Goal: Task Accomplishment & Management: Manage account settings

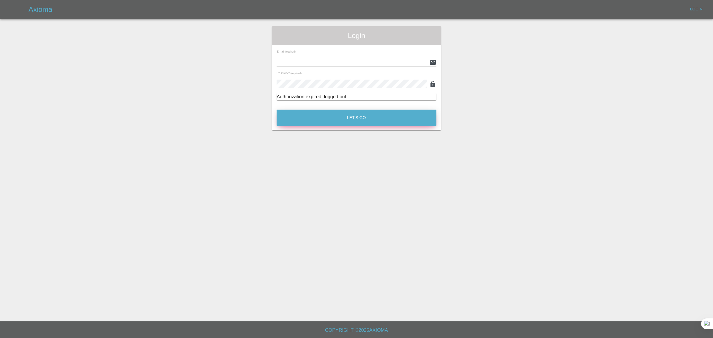
type input "bookkeeping@fifoaccounting.com"
click at [355, 118] on button "Let's Go" at bounding box center [357, 118] width 160 height 16
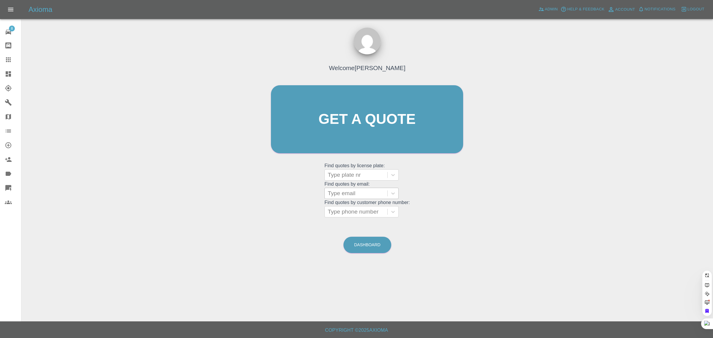
click at [342, 197] on div at bounding box center [356, 193] width 57 height 8
paste input "bennero2000@yahoo.co.uk"
type input "bennero2000@yahoo.co.uk"
click at [344, 204] on div "S999NHA, Completed" at bounding box center [362, 209] width 74 height 12
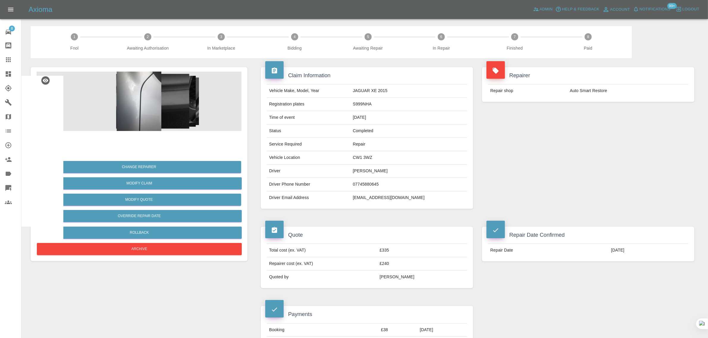
click at [6, 61] on icon at bounding box center [8, 59] width 7 height 7
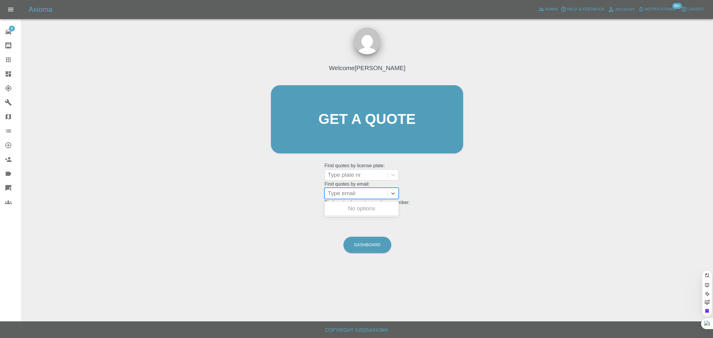
click at [346, 195] on div at bounding box center [356, 193] width 57 height 8
paste input "vishalbjain28@gmail.com"
type input "vishalbjain28@gmail.com"
click at [354, 210] on div "LG23 VWO, Awaiting Repair" at bounding box center [362, 212] width 74 height 19
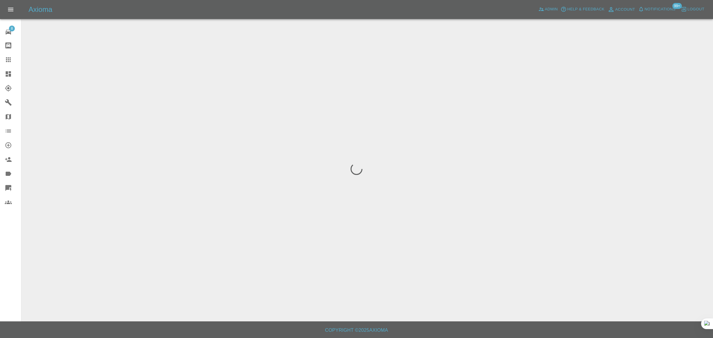
click at [12, 259] on div "8 Repair home Bodyshop home Claims Dashboard Explorer Garages Map Organization …" at bounding box center [10, 169] width 21 height 338
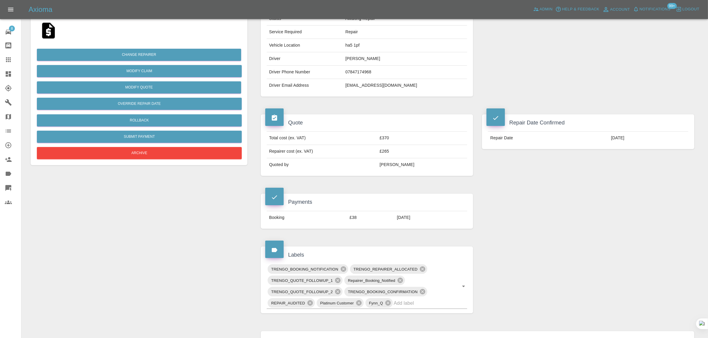
scroll to position [111, 0]
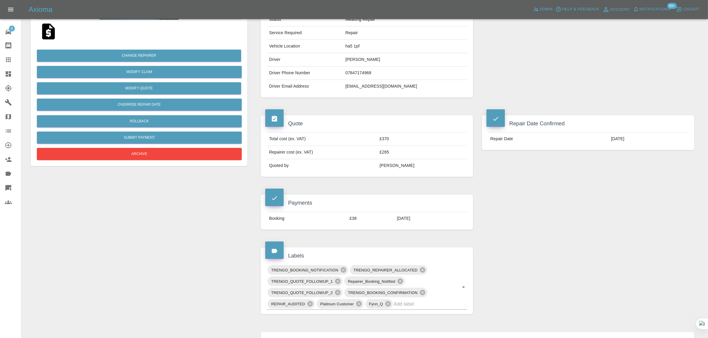
click at [284, 189] on div "Payments Booking £38 01/10/2025" at bounding box center [366, 212] width 221 height 53
click at [9, 57] on icon at bounding box center [8, 59] width 7 height 7
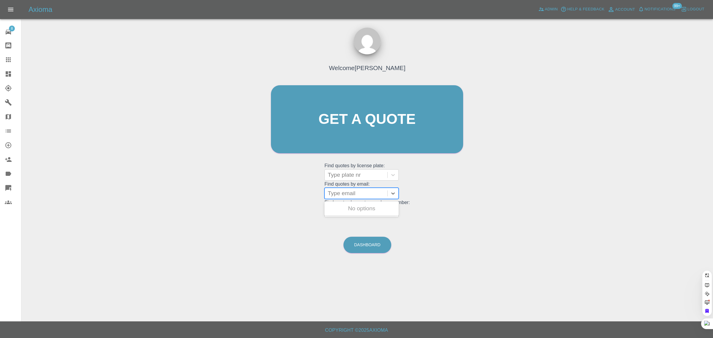
click at [335, 193] on div at bounding box center [356, 193] width 57 height 8
paste input "clivepickeringpersonal@gmail.com"
type input "clivepickeringpersonal@gmail.com"
click at [348, 208] on div "L24 CJP, Awaiting Repair" at bounding box center [362, 209] width 74 height 12
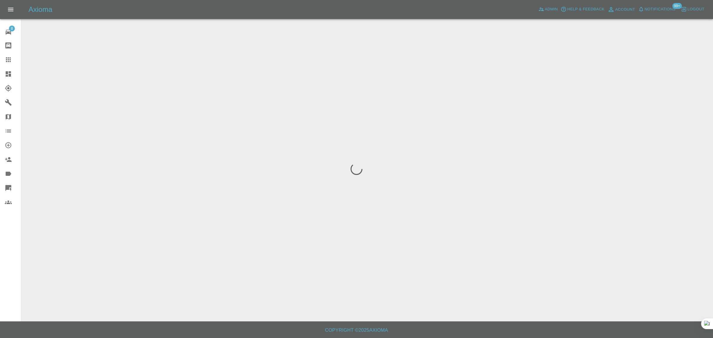
click at [13, 256] on div "8 Repair home Bodyshop home Claims Dashboard Explorer Garages Map Organization …" at bounding box center [10, 169] width 21 height 338
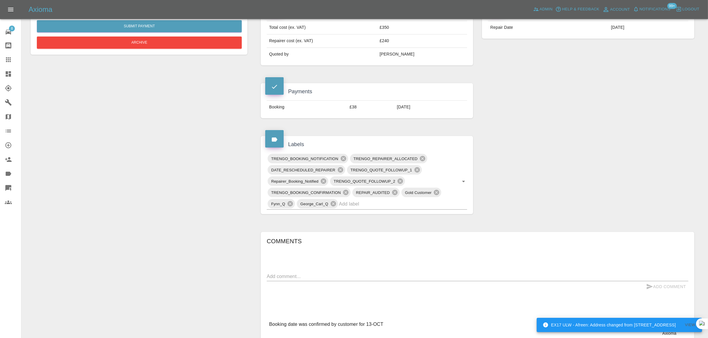
scroll to position [371, 0]
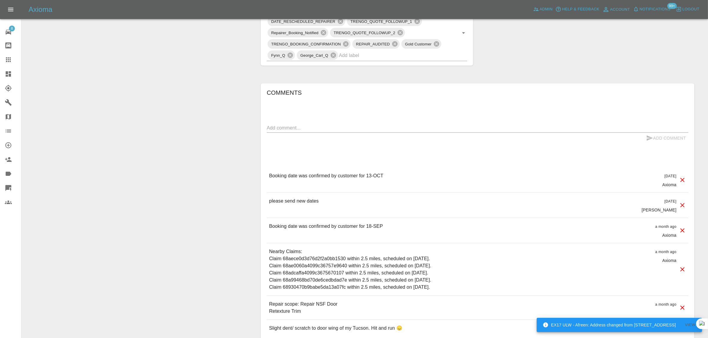
click at [383, 126] on textarea at bounding box center [477, 128] width 421 height 7
paste textarea "Would you be able to let me know when the repairer is planning on attending? I …"
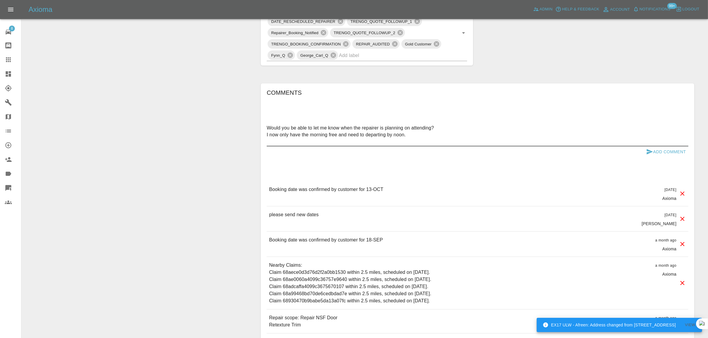
type textarea "Would you be able to let me know when the repairer is planning on attending? I …"
click at [663, 152] on button "Add Comment" at bounding box center [665, 152] width 45 height 11
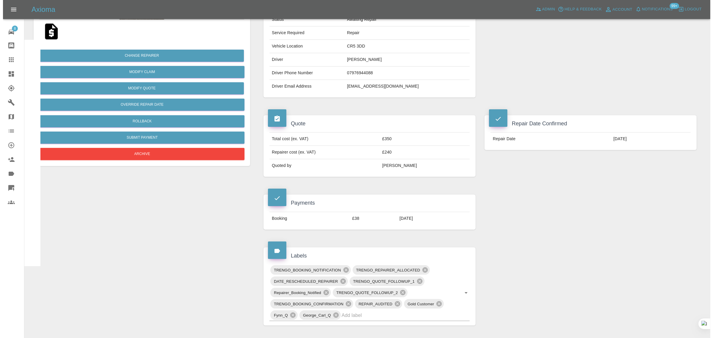
scroll to position [0, 0]
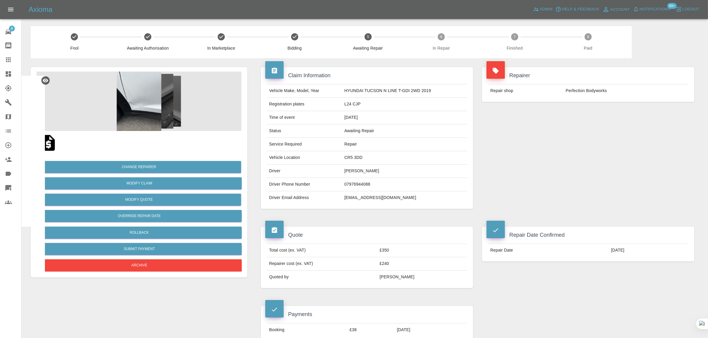
click at [9, 62] on icon at bounding box center [8, 59] width 7 height 7
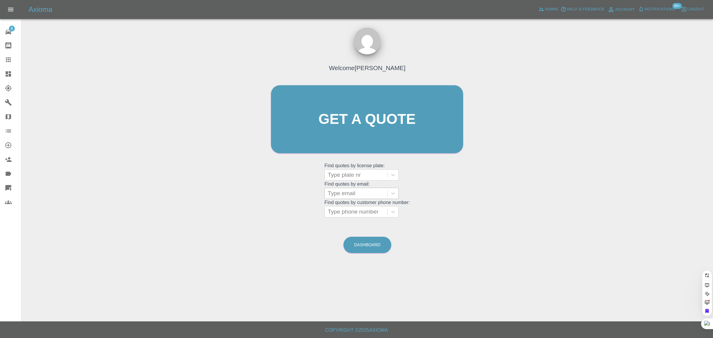
click at [340, 197] on div at bounding box center [356, 193] width 57 height 8
paste input "melanddeblloyd@outlook.com"
type input "melanddeblloyd@outlook.com"
click at [348, 210] on div "ME11 DEB, Awaiting Authorisation" at bounding box center [362, 212] width 74 height 19
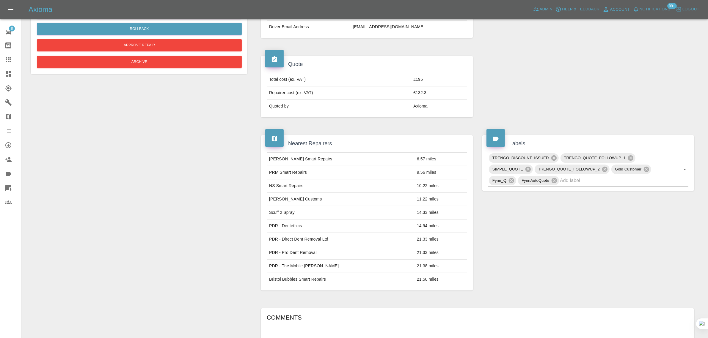
scroll to position [297, 0]
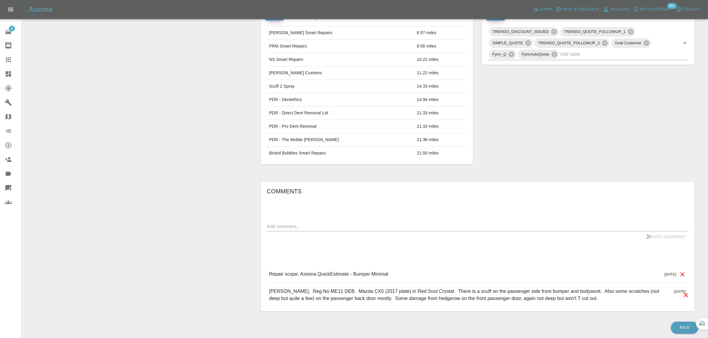
click at [352, 228] on textarea at bounding box center [477, 226] width 421 height 7
paste textarea "Could you just confirm that there will be no problem with the colour match with…"
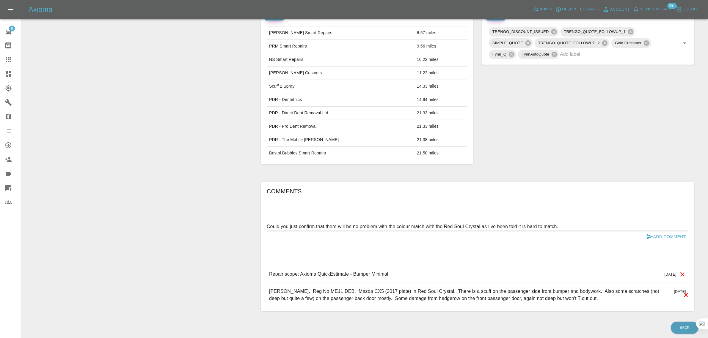
type textarea "Could you just confirm that there will be no problem with the colour match with…"
click at [666, 239] on button "Add Comment" at bounding box center [665, 236] width 45 height 11
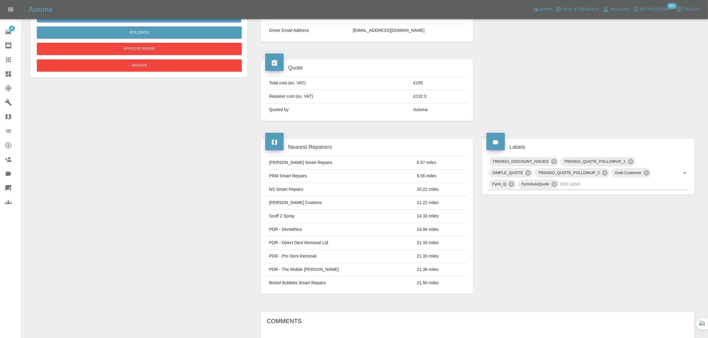
scroll to position [37, 0]
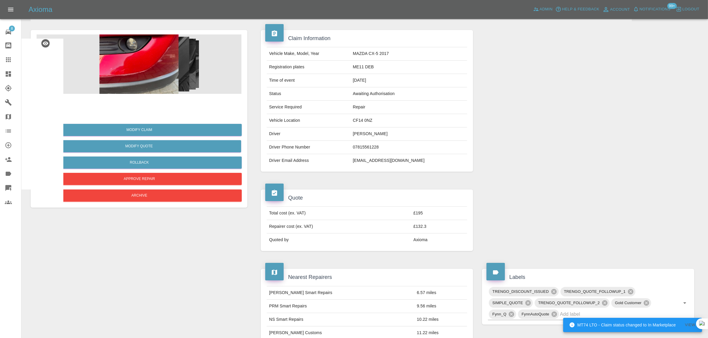
click at [7, 64] on link "Claims" at bounding box center [10, 60] width 21 height 14
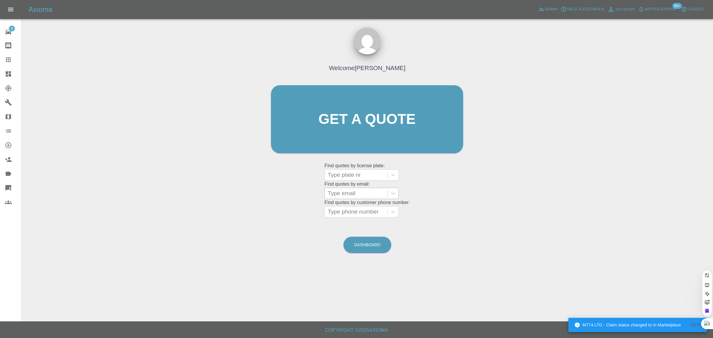
click at [340, 195] on div at bounding box center [356, 193] width 57 height 8
paste input "a_manchester@hotmail.co.uk"
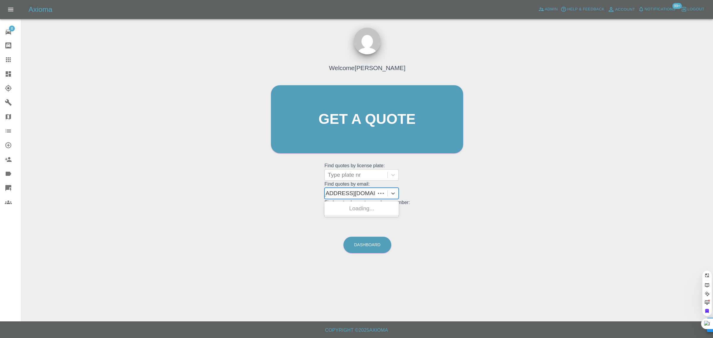
type input "a_manchester@hotmail.co.uk"
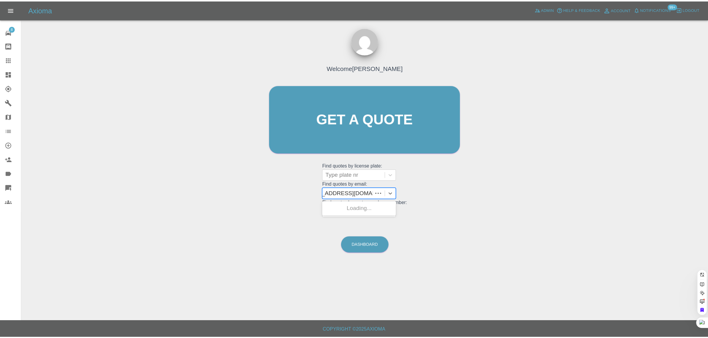
scroll to position [0, 15]
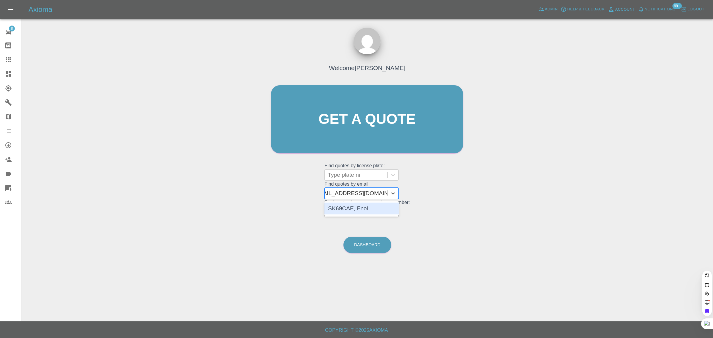
click at [344, 206] on div "SK69CAE, Fnol" at bounding box center [362, 209] width 74 height 12
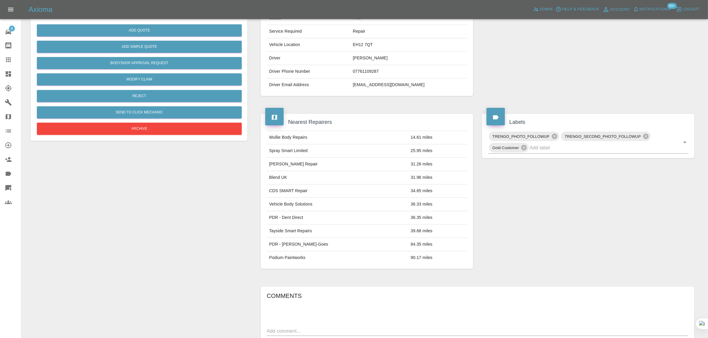
scroll to position [216, 0]
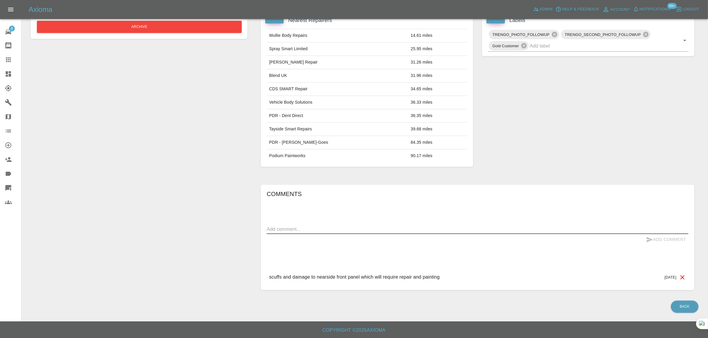
click at [366, 229] on textarea at bounding box center [477, 229] width 421 height 7
paste textarea "The garage has already picked up the car; I therefore assume that providing pho…"
type textarea "The garage has already picked up the car; I therefore assume that providing pho…"
click at [675, 239] on button "Add Comment" at bounding box center [665, 239] width 45 height 11
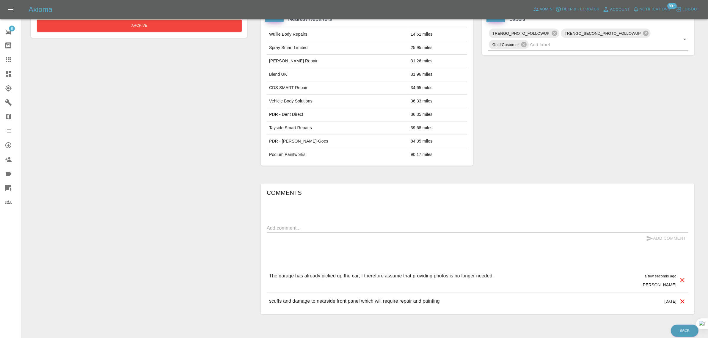
scroll to position [30, 0]
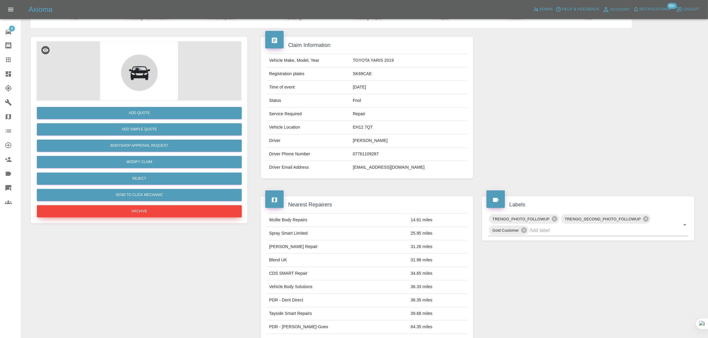
click at [138, 207] on button "Archive" at bounding box center [139, 211] width 205 height 12
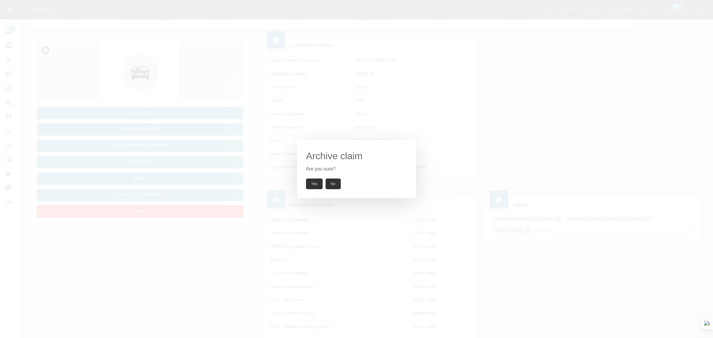
click at [312, 187] on button "Yes" at bounding box center [314, 184] width 17 height 11
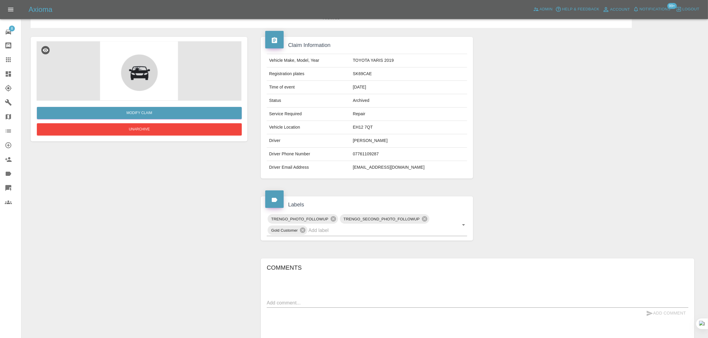
click at [10, 63] on icon at bounding box center [8, 59] width 7 height 7
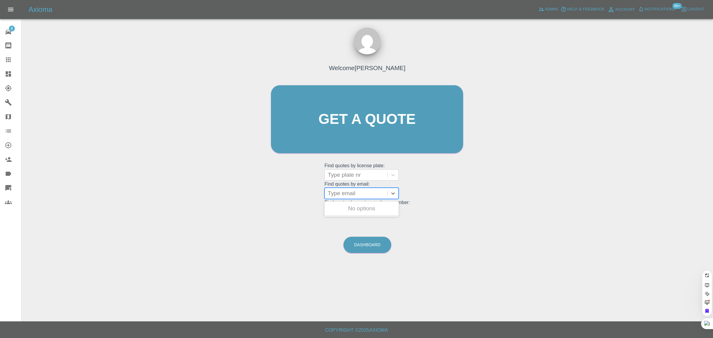
click at [363, 196] on div at bounding box center [356, 193] width 57 height 8
paste input "alelassus@hotmail.com"
type input "alelassus@hotmail.com"
click at [366, 212] on div "PE63 XBL, Awaiting Repair" at bounding box center [362, 212] width 74 height 19
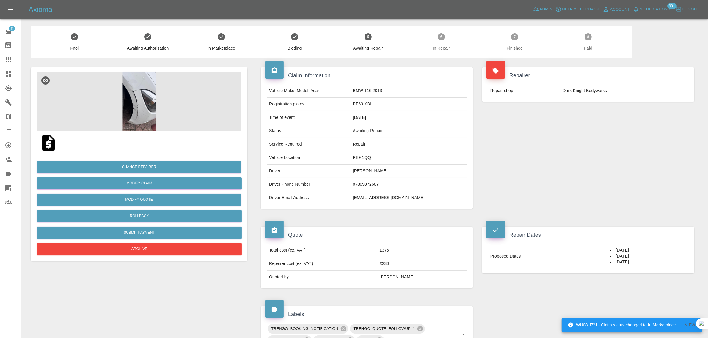
click at [23, 214] on main "Fnol Awaiting Authorisation In Marketplace Bidding 5 Awaiting Repair 6 In Repai…" at bounding box center [354, 277] width 708 height 554
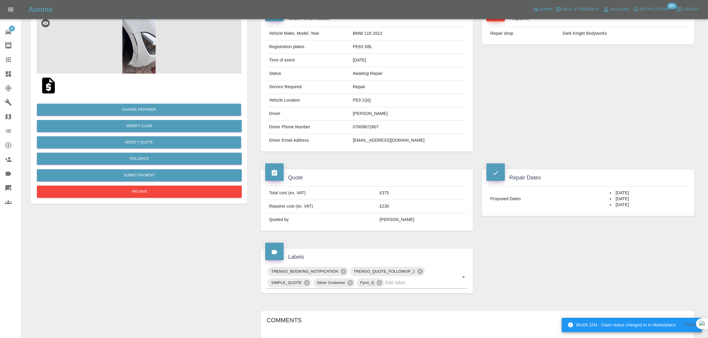
scroll to position [149, 0]
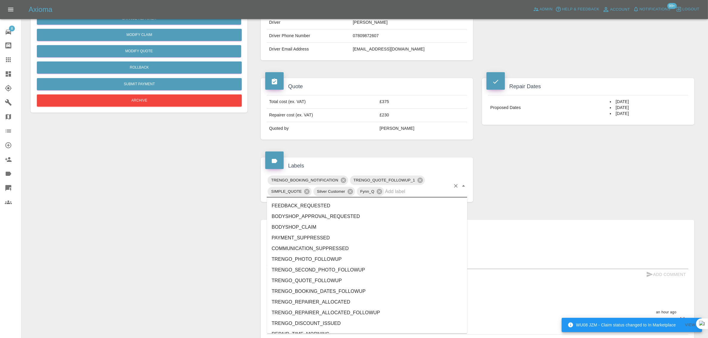
click at [391, 196] on input "text" at bounding box center [417, 191] width 65 height 9
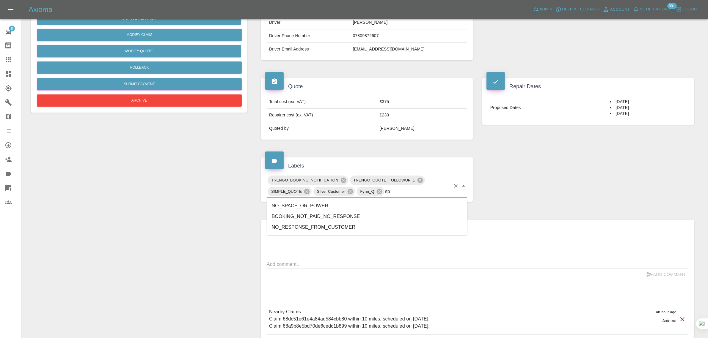
type input "spa"
click at [344, 201] on li "NO_SPACE_OR_POWER" at bounding box center [367, 206] width 200 height 11
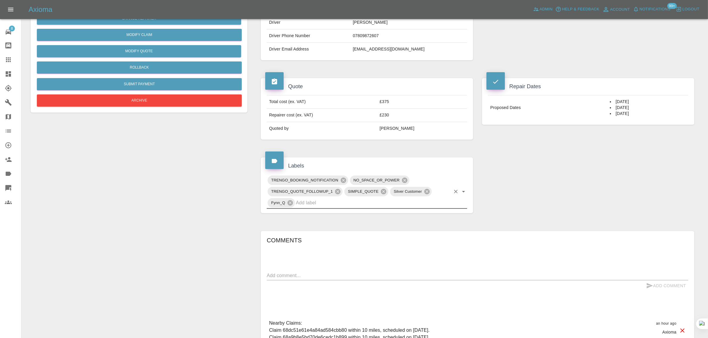
click at [366, 277] on textarea at bounding box center [477, 275] width 421 height 7
paste textarea "Yes. Please go ahead. and we only have street parking. We can make space around…"
type textarea "Yes. Please go ahead. and we only have street parking. We can make space around…"
click at [660, 284] on button "Add Comment" at bounding box center [665, 286] width 45 height 11
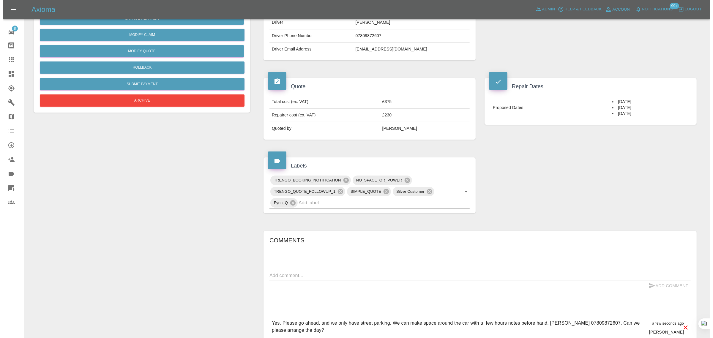
scroll to position [0, 0]
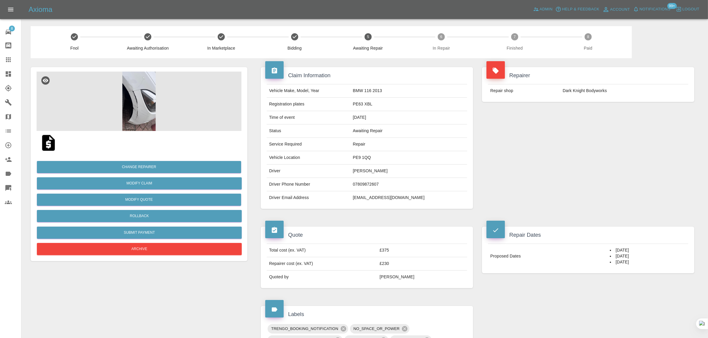
click at [13, 62] on div at bounding box center [13, 59] width 17 height 7
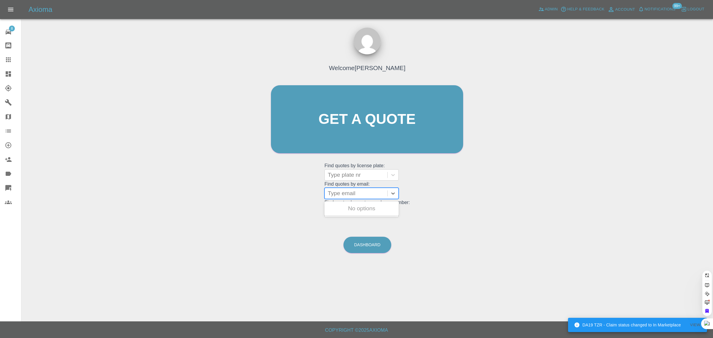
click at [344, 194] on div at bounding box center [356, 193] width 57 height 8
paste input "johnmay@btinternet.com"
type input "johnmay@btinternet.com"
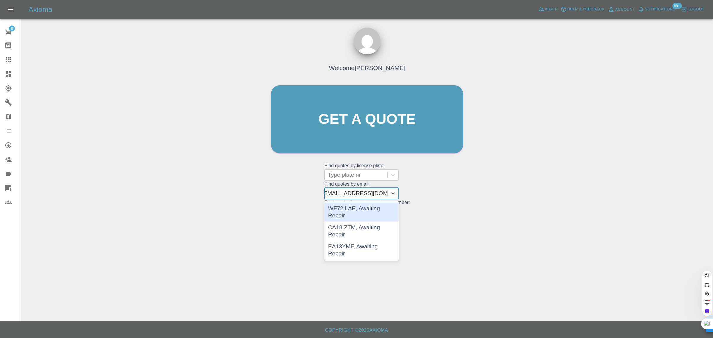
click at [363, 211] on div "WF72 LAE, Awaiting Repair" at bounding box center [362, 212] width 74 height 19
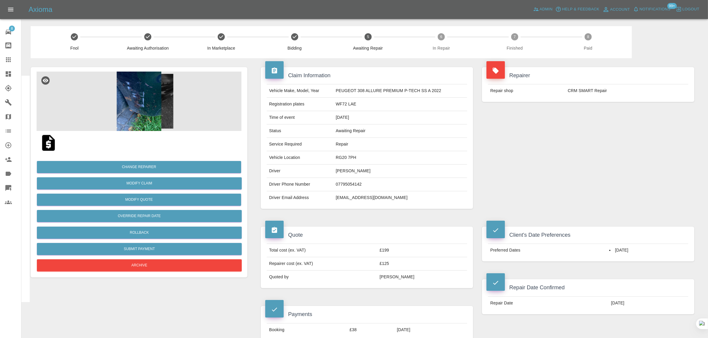
click at [11, 64] on link "Claims" at bounding box center [10, 60] width 21 height 14
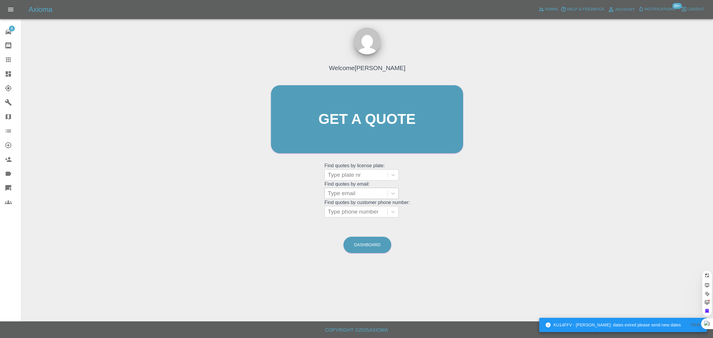
click at [347, 198] on div "Type email" at bounding box center [356, 193] width 63 height 11
paste input "https://claims.axioma.co.uk/dashboardClaim/68dbb6c78b616731c3f96bb7"
type input "https://claims.axioma.co.uk/dashboardClaim/68dbb6c78b616731c3f96bb"
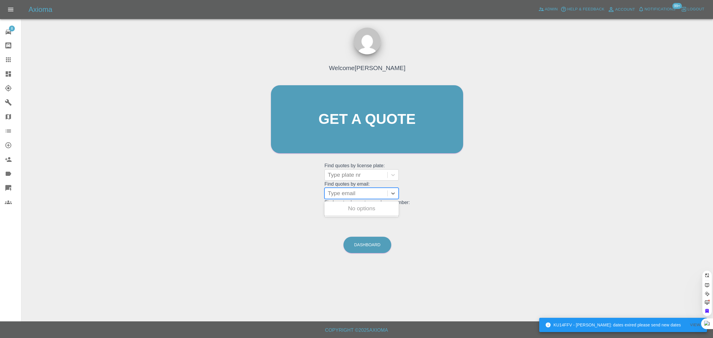
click at [341, 198] on div at bounding box center [356, 193] width 57 height 8
click at [336, 194] on div at bounding box center [356, 193] width 57 height 8
paste input "johnmay@btinternet.com"
type input "johnmay@btinternet.com"
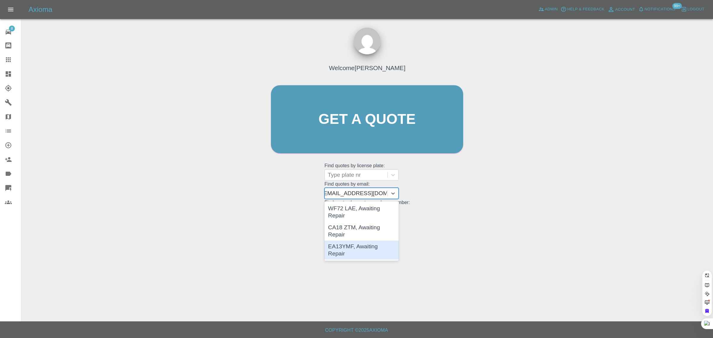
click at [353, 241] on div "EA13YMF, Awaiting Repair" at bounding box center [362, 250] width 74 height 19
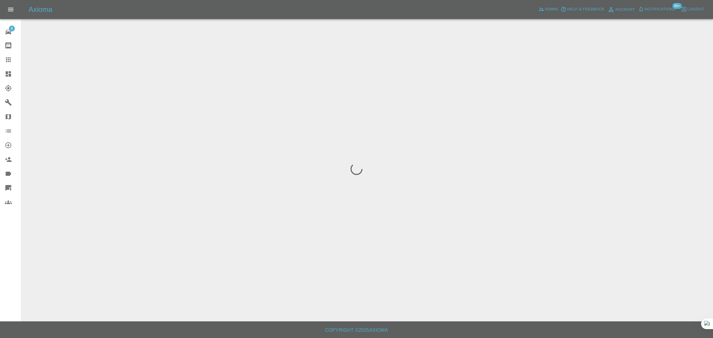
click at [17, 285] on div "8 Repair home Bodyshop home Claims Dashboard Explorer Garages Map Organization …" at bounding box center [10, 169] width 21 height 338
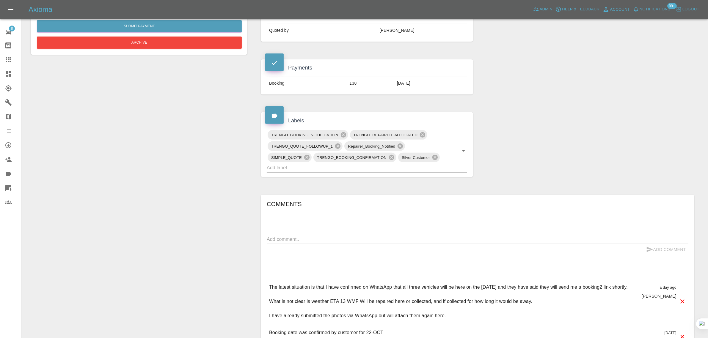
scroll to position [260, 0]
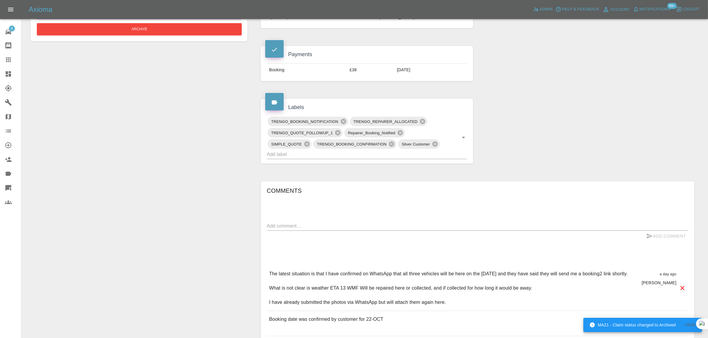
click at [9, 63] on icon at bounding box center [8, 59] width 7 height 7
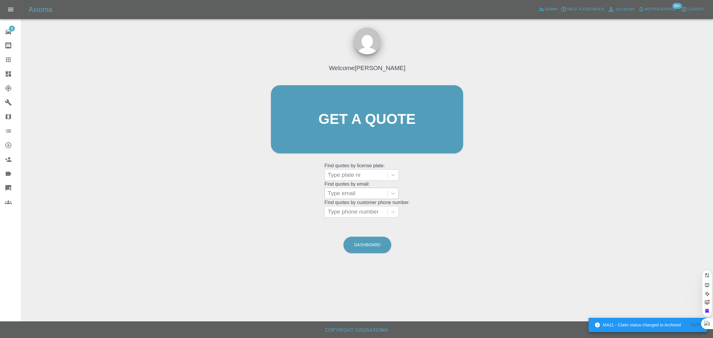
click at [336, 195] on div at bounding box center [356, 193] width 57 height 8
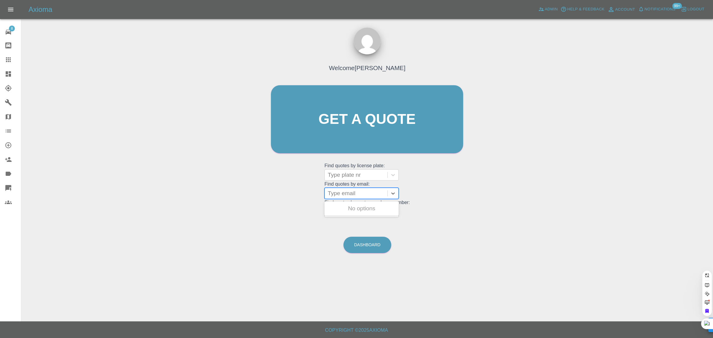
paste input "lmutton59@gmail.com"
type input "lmutton59@gmail.com"
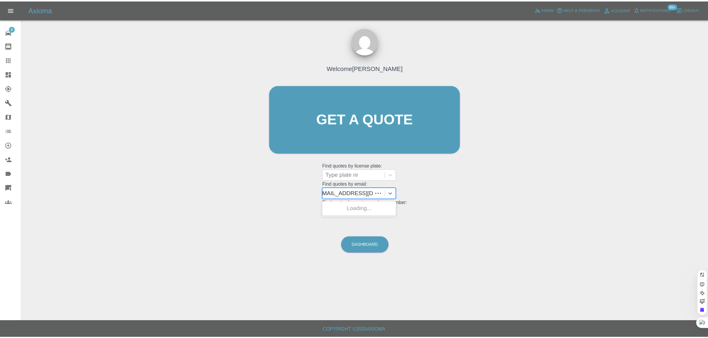
scroll to position [0, 0]
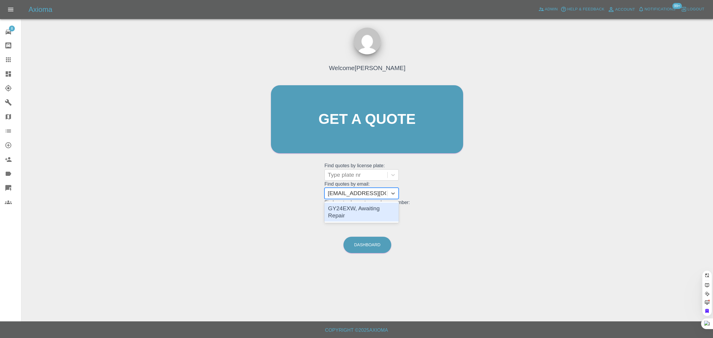
click at [348, 210] on div "GY24EXW, Awaiting Repair" at bounding box center [362, 212] width 74 height 19
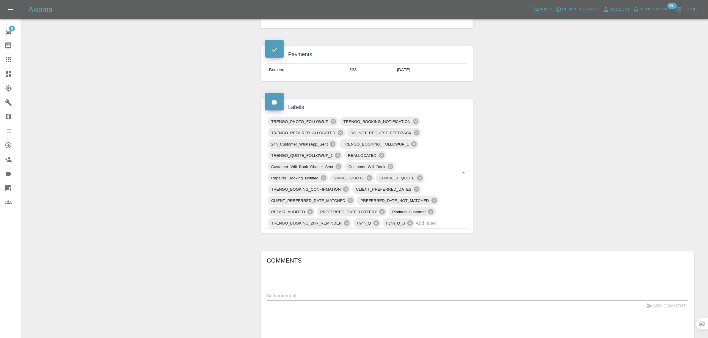
scroll to position [371, 0]
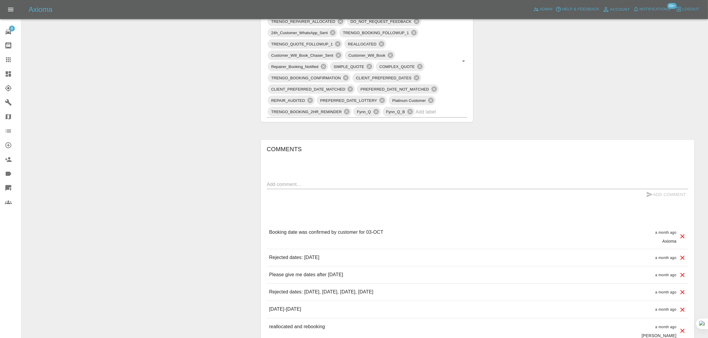
click at [398, 189] on div "x" at bounding box center [477, 185] width 421 height 10
paste textarea "I have texted Rupes and left a voicemail message asking when he expects to arri…"
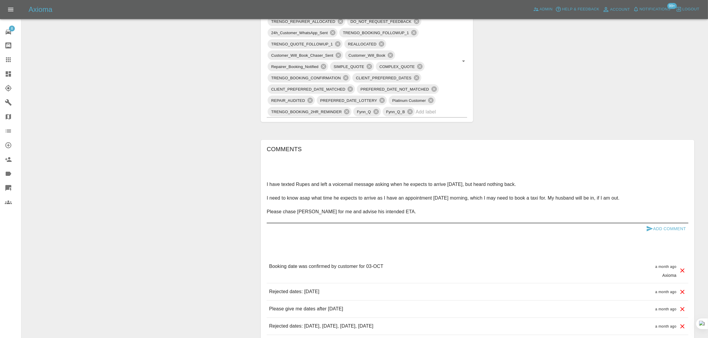
type textarea "I have texted Rupes and left a voicemail message asking when he expects to arri…"
click at [655, 227] on button "Add Comment" at bounding box center [665, 228] width 45 height 11
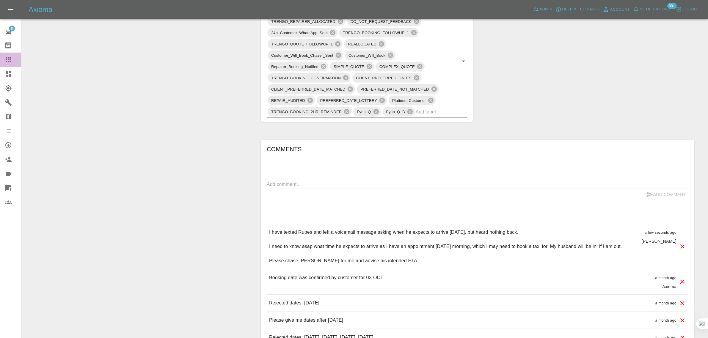
click at [5, 61] on icon at bounding box center [8, 59] width 7 height 7
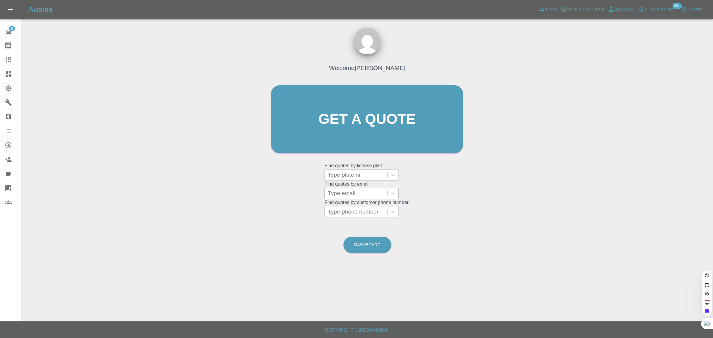
click at [339, 196] on div at bounding box center [356, 193] width 57 height 8
paste input "davieht2009@googlemail.com"
type input "davieht2009@googlemail.com"
click at [338, 215] on div "FT51FER, Awaiting Authorisation" at bounding box center [362, 212] width 74 height 19
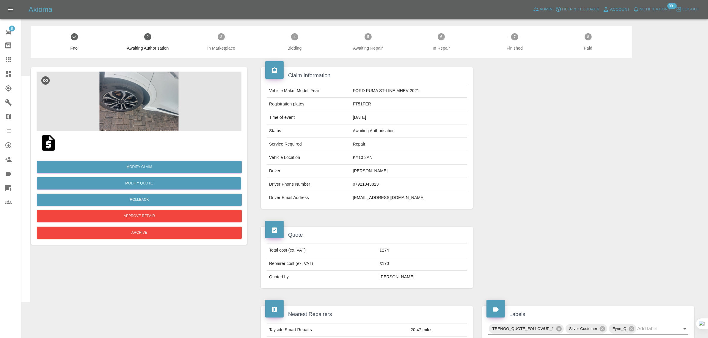
click at [51, 146] on img at bounding box center [48, 142] width 19 height 19
click at [131, 84] on img at bounding box center [139, 101] width 205 height 59
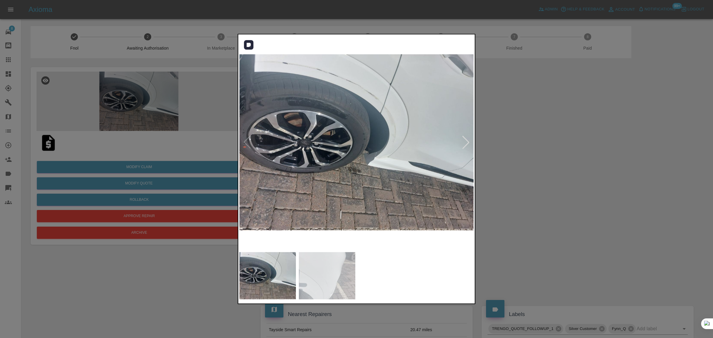
click at [466, 141] on div at bounding box center [465, 142] width 13 height 13
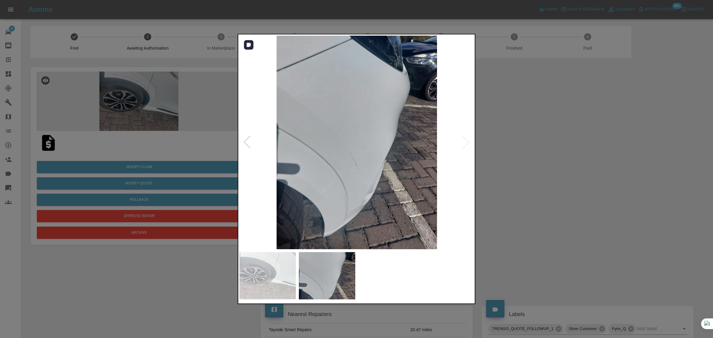
click at [466, 141] on img at bounding box center [357, 143] width 235 height 214
click at [248, 144] on div at bounding box center [247, 142] width 13 height 13
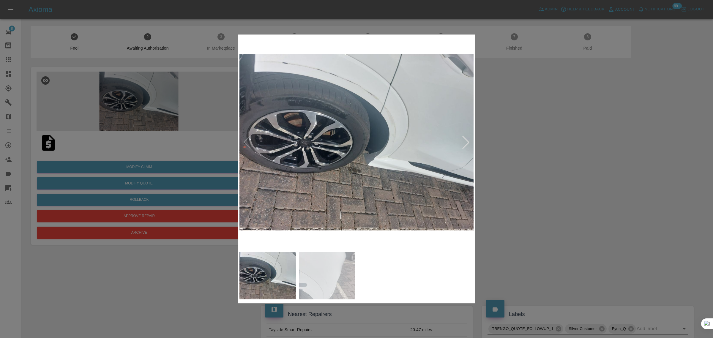
click at [505, 216] on div at bounding box center [356, 169] width 713 height 338
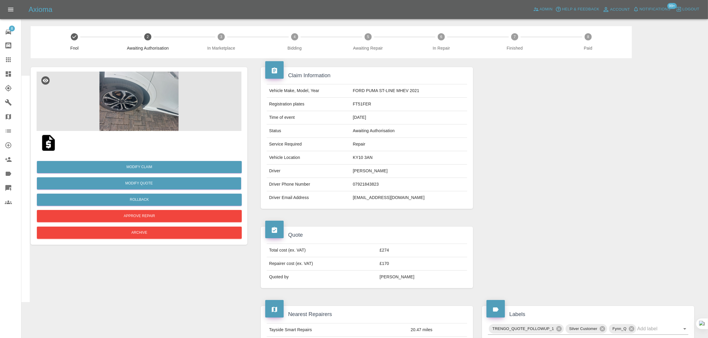
click at [7, 60] on icon at bounding box center [8, 59] width 7 height 7
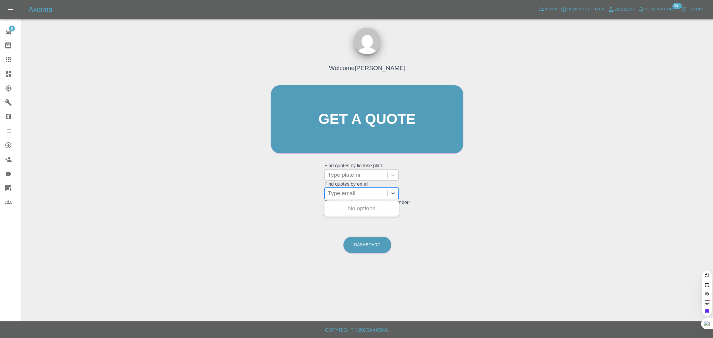
click at [362, 195] on div at bounding box center [356, 193] width 57 height 8
paste input "distantscouse@aol.com"
type input "distantscouse@aol.com"
click at [371, 211] on div "KP69WMF, Archived" at bounding box center [362, 209] width 74 height 12
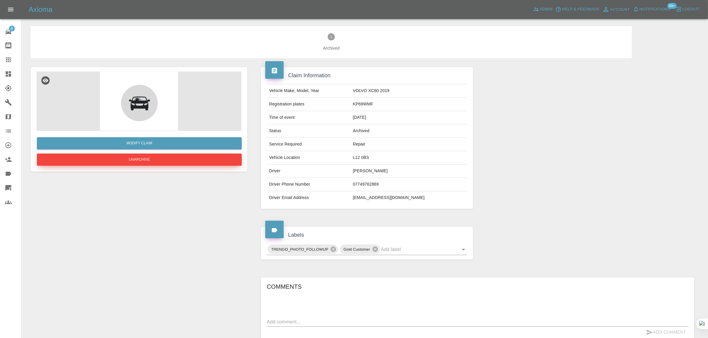
click at [163, 164] on button "Unarchive" at bounding box center [139, 160] width 205 height 12
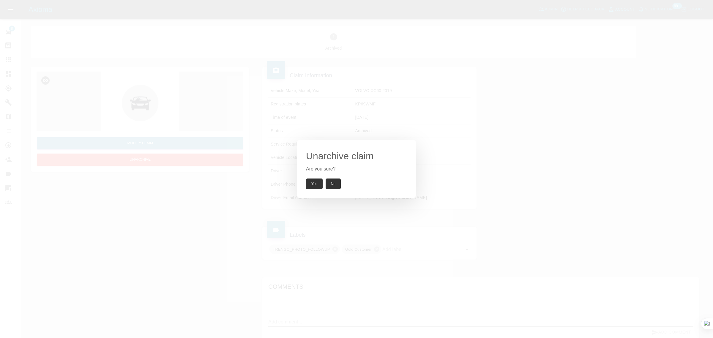
click at [309, 183] on button "Yes" at bounding box center [314, 184] width 17 height 11
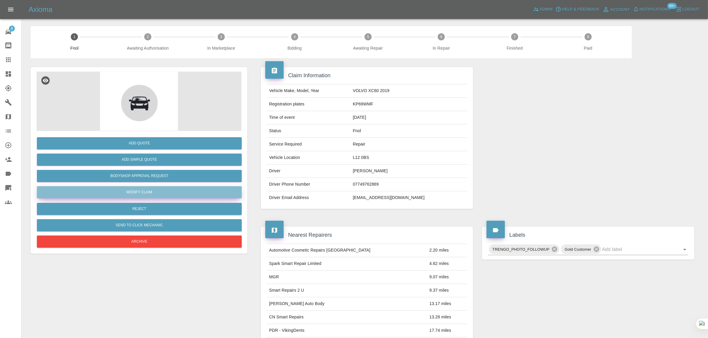
click at [128, 188] on link "Modify Claim" at bounding box center [139, 192] width 205 height 12
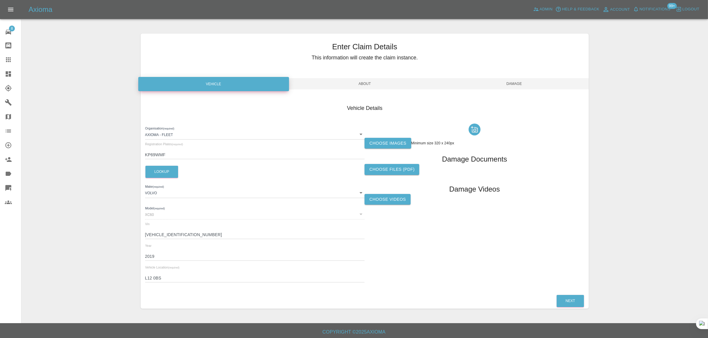
click at [393, 138] on label "Choose images" at bounding box center [387, 143] width 46 height 11
click at [0, 0] on input "Choose images" at bounding box center [0, 0] width 0 height 0
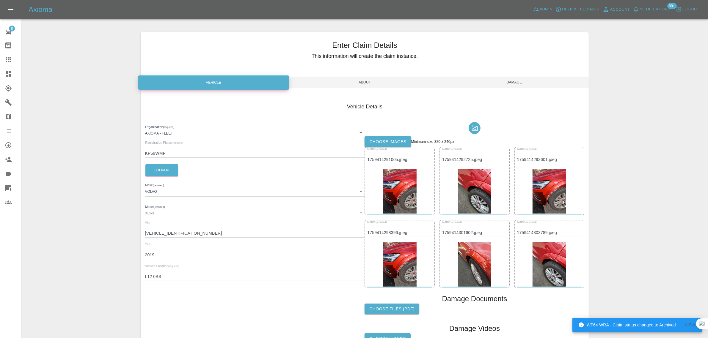
click at [502, 80] on span "Damage" at bounding box center [513, 82] width 149 height 11
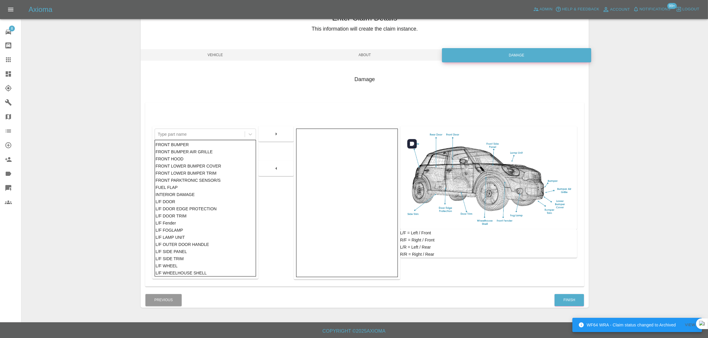
scroll to position [29, 0]
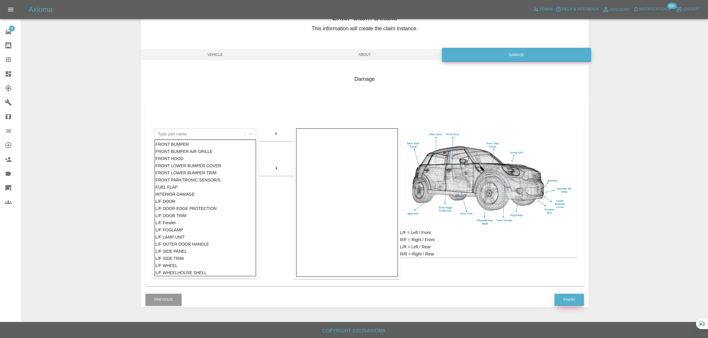
click at [562, 297] on button "Finish" at bounding box center [568, 300] width 29 height 12
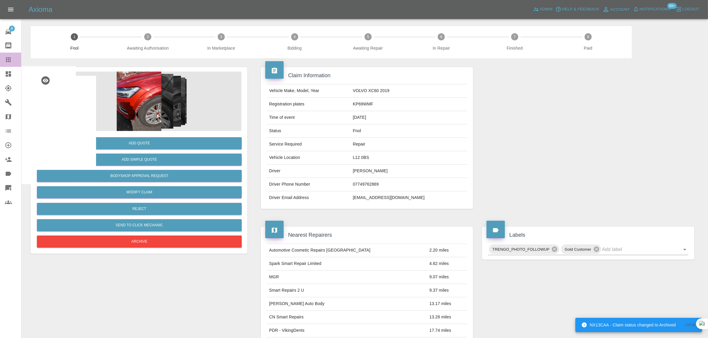
click at [9, 56] on link "Claims" at bounding box center [10, 60] width 21 height 14
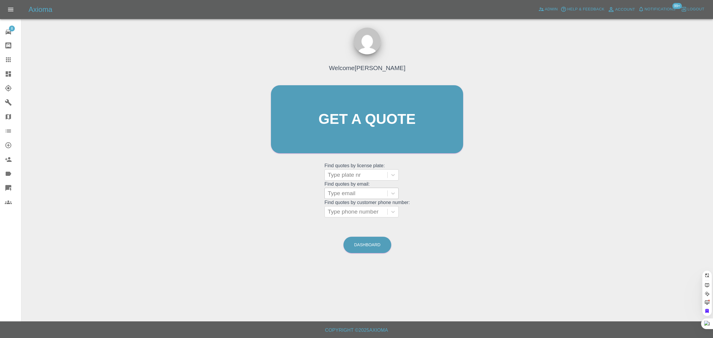
click at [364, 195] on div at bounding box center [356, 193] width 57 height 8
paste input "a.aldridge2018@yahoo.com"
type input "a.aldridge2018@yahoo.co"
click at [356, 207] on div "YC10 LWY, Awaiting Authorisation" at bounding box center [362, 212] width 74 height 19
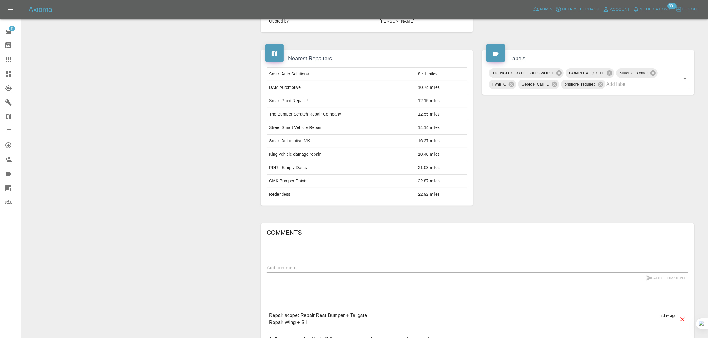
click at [342, 265] on textarea at bounding box center [477, 267] width 421 height 7
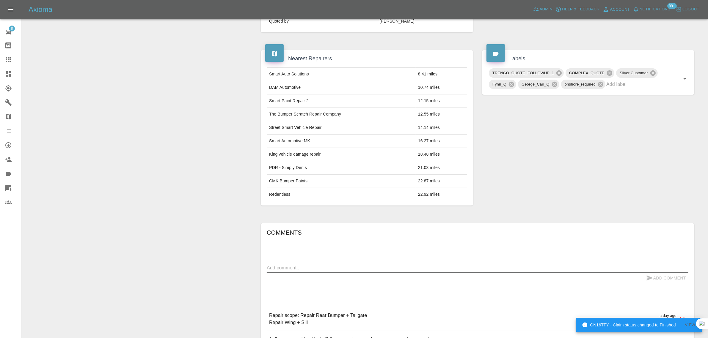
scroll to position [260, 0]
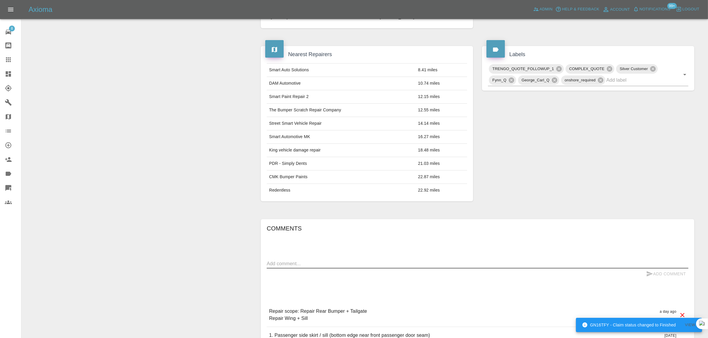
click at [342, 265] on textarea at bounding box center [477, 263] width 421 height 7
paste textarea "Thank you for sending me the quote of £616.50 (Ref: QT-NDLNW5ZQ-0001-1) for rep…"
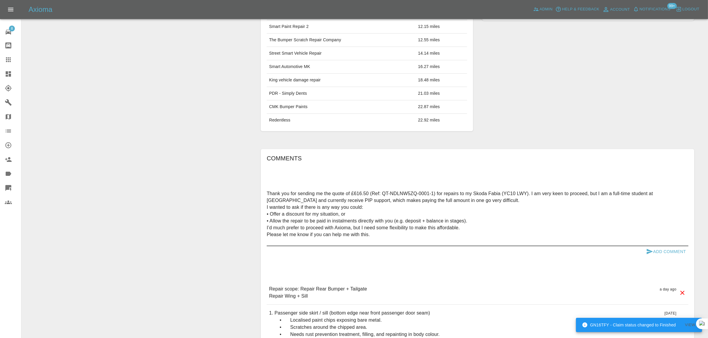
scroll to position [334, 0]
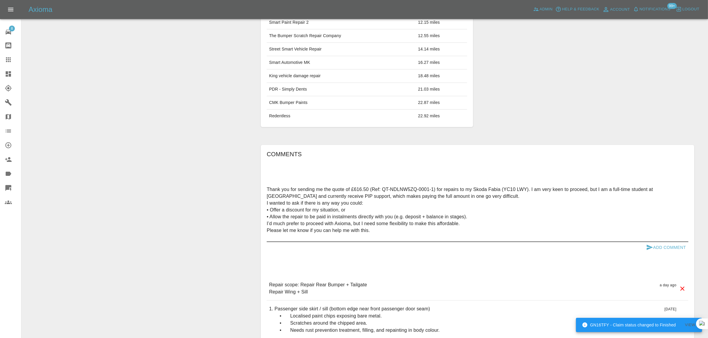
type textarea "Thank you for sending me the quote of £616.50 (Ref: QT-NDLNW5ZQ-0001-1) for rep…"
click at [657, 248] on button "Add Comment" at bounding box center [665, 247] width 45 height 11
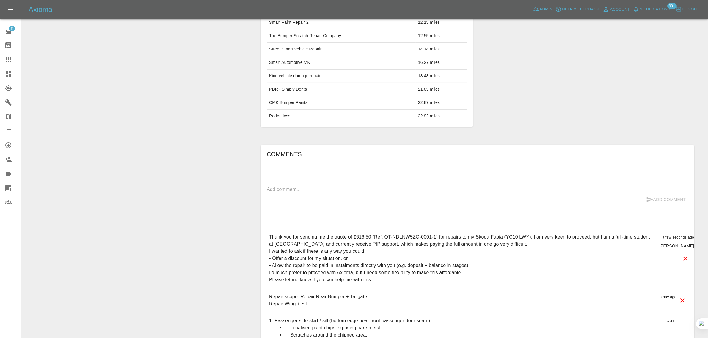
drag, startPoint x: 656, startPoint y: 252, endPoint x: 222, endPoint y: 229, distance: 435.0
click at [222, 229] on div "Modify Claim Modify Quote Rollback Approve Repair Archive" at bounding box center [139, 94] width 226 height 740
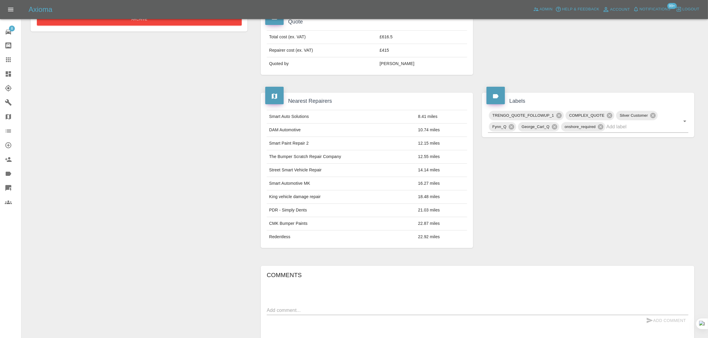
scroll to position [111, 0]
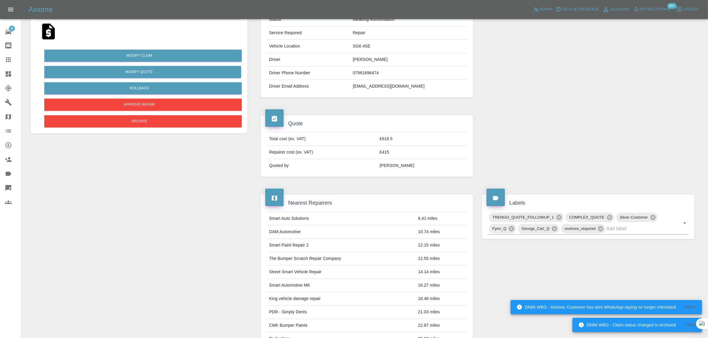
click at [14, 61] on div at bounding box center [13, 59] width 17 height 7
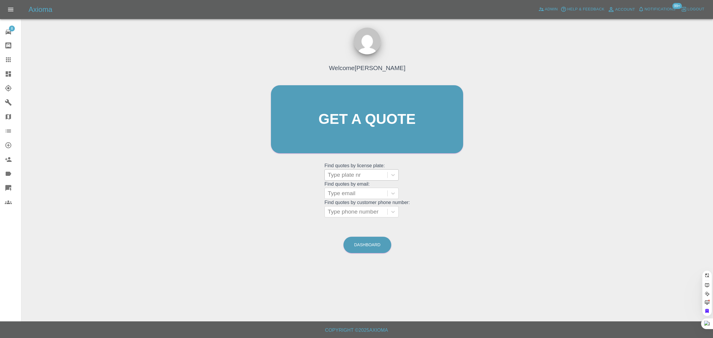
click at [353, 172] on div at bounding box center [356, 175] width 57 height 8
click at [304, 190] on div "Welcome Saleem Anwar Get a quote Get a quote Find quotes by license plate: Use …" at bounding box center [367, 130] width 205 height 179
click at [356, 194] on div at bounding box center [356, 193] width 57 height 8
paste input "ishwar.gunaki@yahoo.co.uk"
type input "ishwar.gunaki@yahoo.co.uk"
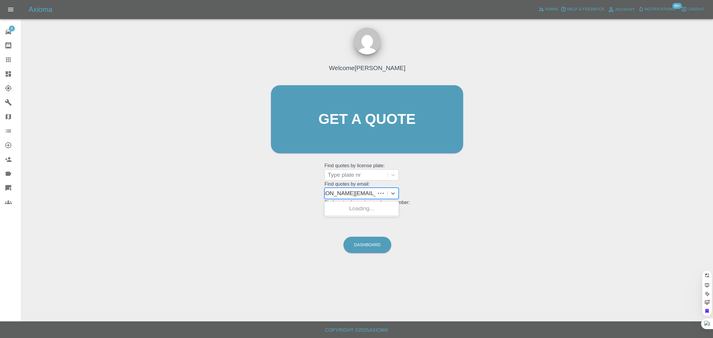
scroll to position [0, 10]
click at [355, 207] on div "LK68 XOX, Finished" at bounding box center [362, 209] width 74 height 12
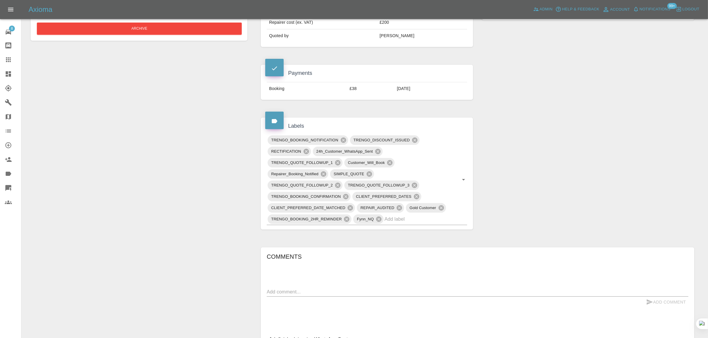
scroll to position [260, 0]
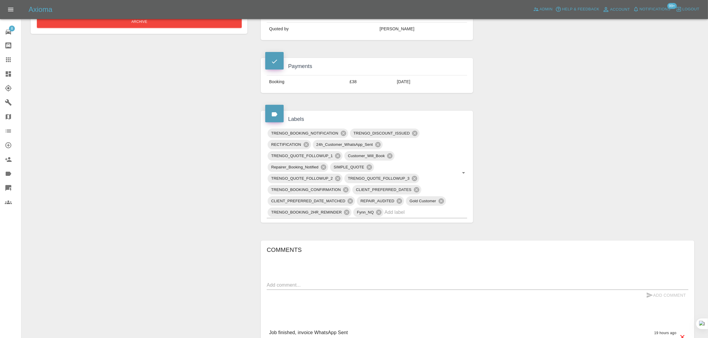
click at [344, 282] on textarea at bounding box center [477, 285] width 421 height 7
paste textarea "Your team done the job .but I’m not satisfied for that job..On Whatsup i sent f…"
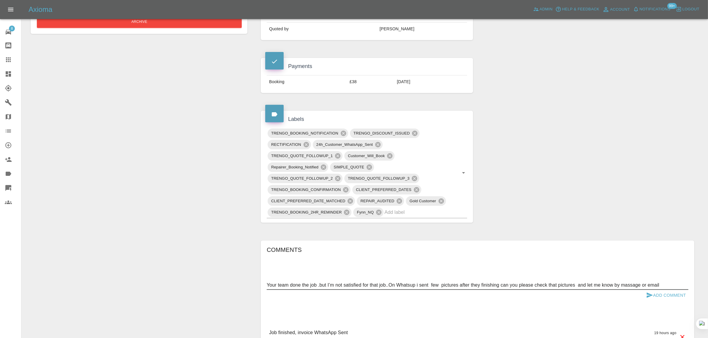
type textarea "Your team done the job .but I’m not satisfied for that job..On Whatsup i sent f…"
click at [663, 290] on button "Add Comment" at bounding box center [665, 295] width 45 height 11
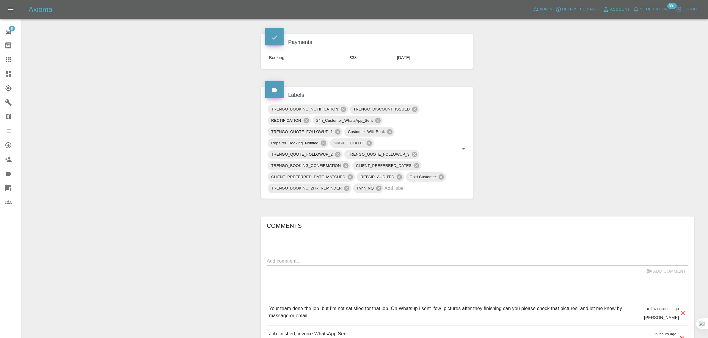
scroll to position [297, 0]
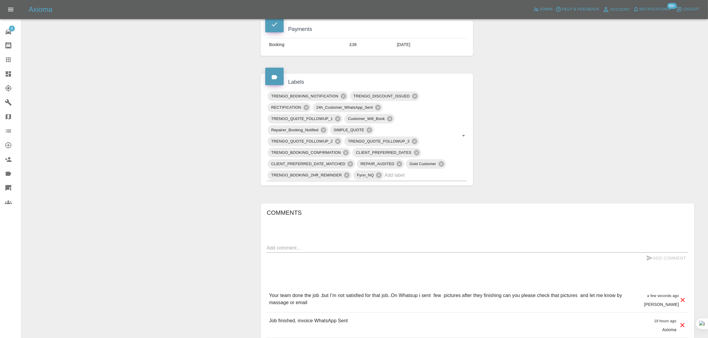
click at [7, 67] on link "Dashboard" at bounding box center [10, 74] width 21 height 14
click at [7, 59] on icon at bounding box center [8, 59] width 7 height 7
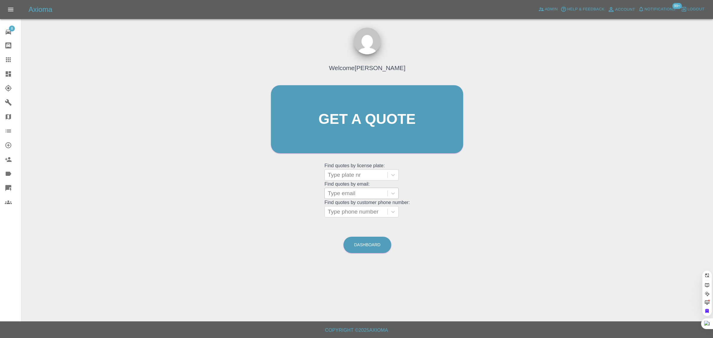
click at [360, 195] on div at bounding box center [356, 193] width 57 height 8
paste input "rondor61@hotmail.com"
type input "rondor61@hotmail.com"
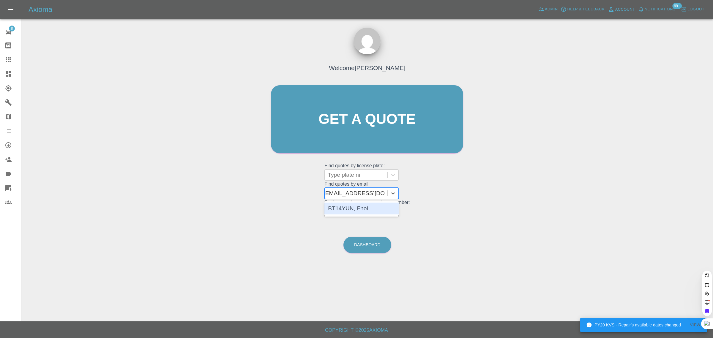
scroll to position [0, 1]
click at [358, 206] on div "BT14YUN, Fnol" at bounding box center [362, 209] width 74 height 12
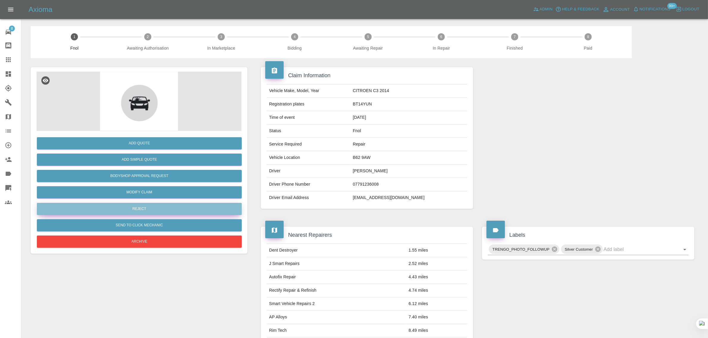
click at [178, 210] on button "Reject" at bounding box center [139, 209] width 205 height 12
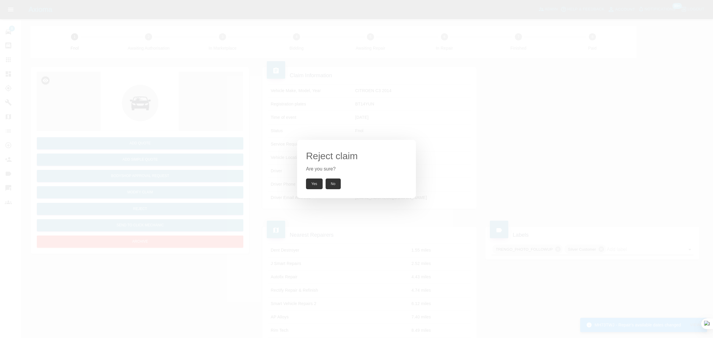
click at [313, 184] on button "Yes" at bounding box center [314, 184] width 17 height 11
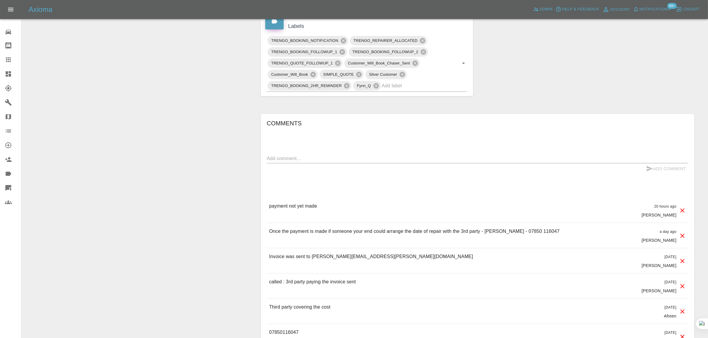
scroll to position [111, 0]
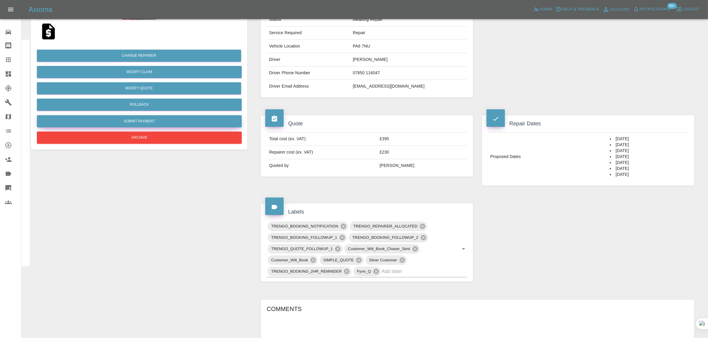
click at [136, 122] on button "Submit Payment" at bounding box center [139, 121] width 205 height 12
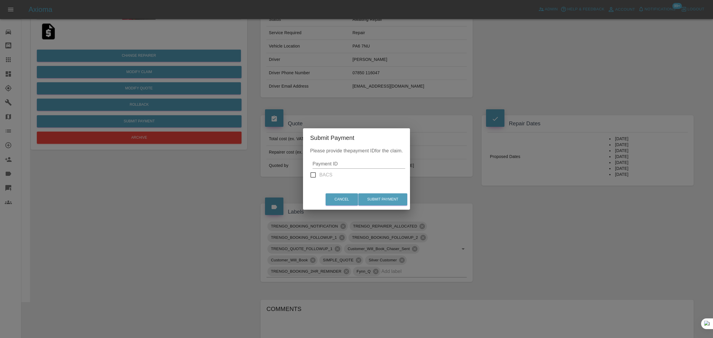
click at [337, 163] on input "Payment ID" at bounding box center [359, 164] width 93 height 10
paste input "in_1SDjviA4aDea5wMjYPfWXyry"
click at [385, 199] on button "Submit Payment" at bounding box center [382, 199] width 49 height 12
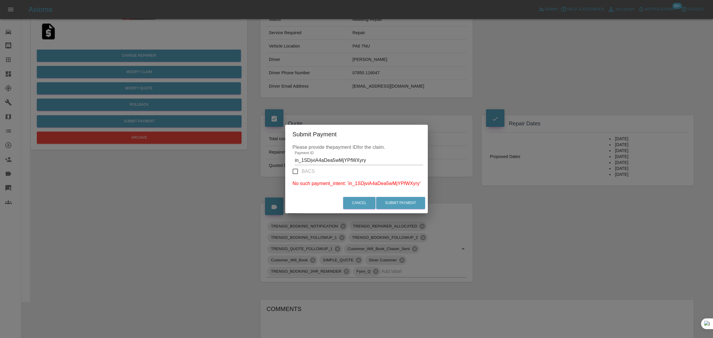
click at [334, 160] on input "in_1SDjviA4aDea5wMjYPfWXyry" at bounding box center [359, 161] width 128 height 10
paste input "pi_3SDjw3A4aDea5wMj1UNvNO7A"
type input "pi_3SDjw3A4aDea5wMj1UNvNO7A"
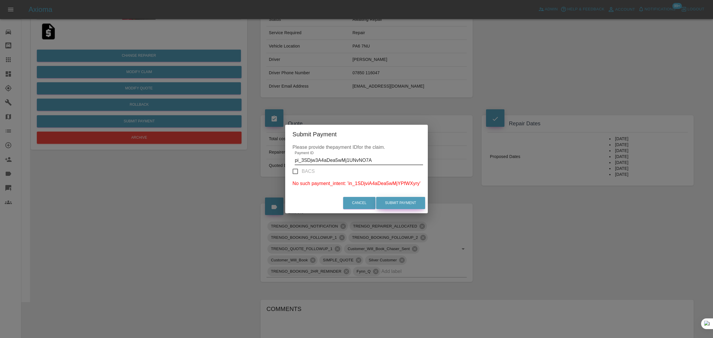
click at [400, 204] on button "Submit Payment" at bounding box center [400, 203] width 49 height 12
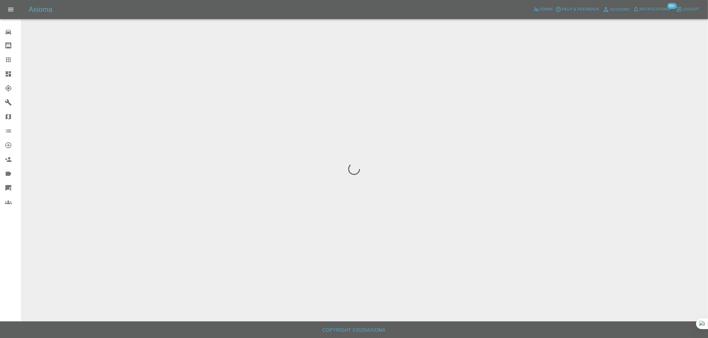
scroll to position [0, 0]
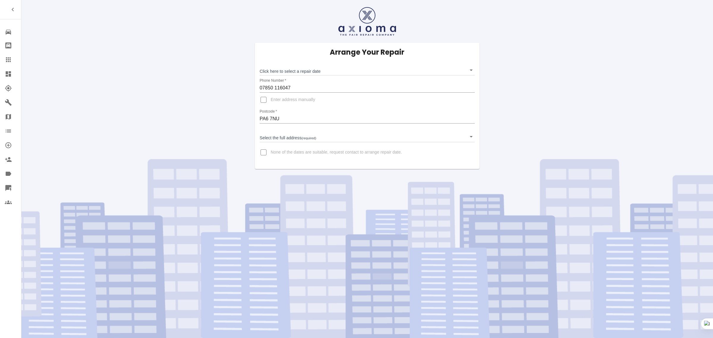
click at [2, 60] on link "Claims" at bounding box center [10, 60] width 21 height 14
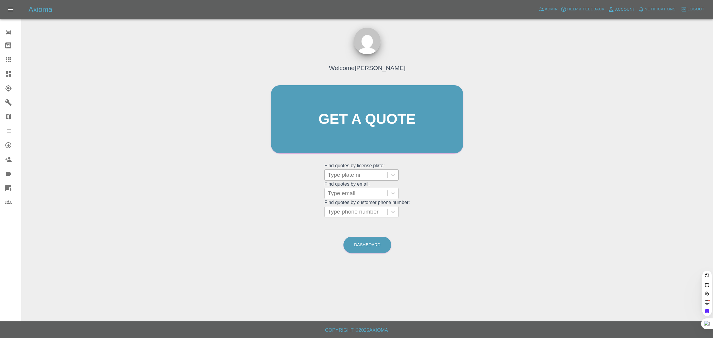
click at [351, 175] on div at bounding box center [356, 175] width 57 height 8
click at [285, 192] on div "Welcome Saleem Anwar Get a quote Get a quote Find quotes by license plate: Use …" at bounding box center [367, 130] width 205 height 179
click at [336, 195] on div at bounding box center [356, 193] width 57 height 8
paste input "machammers@tiscali.co.uk"
type input "machammers@tiscali.co.u"
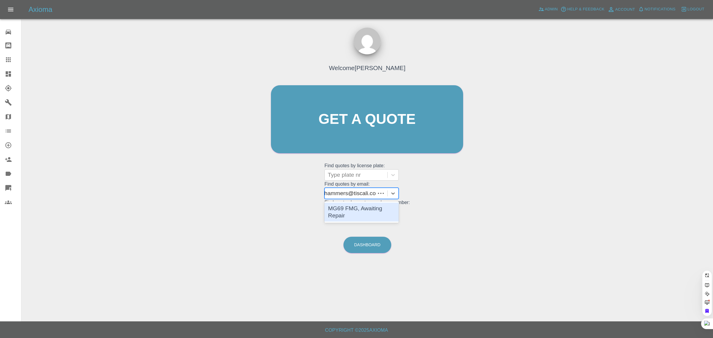
scroll to position [0, 7]
click at [343, 209] on div "MG69 FMG, Awaiting Repair" at bounding box center [362, 212] width 74 height 19
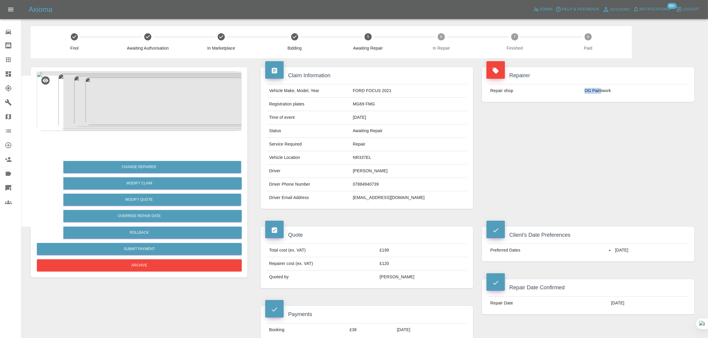
drag, startPoint x: 582, startPoint y: 89, endPoint x: 601, endPoint y: 88, distance: 19.4
click at [601, 88] on td "OG Paintwork" at bounding box center [635, 90] width 106 height 13
copy td "OG Pain"
click at [7, 59] on icon at bounding box center [8, 59] width 5 height 5
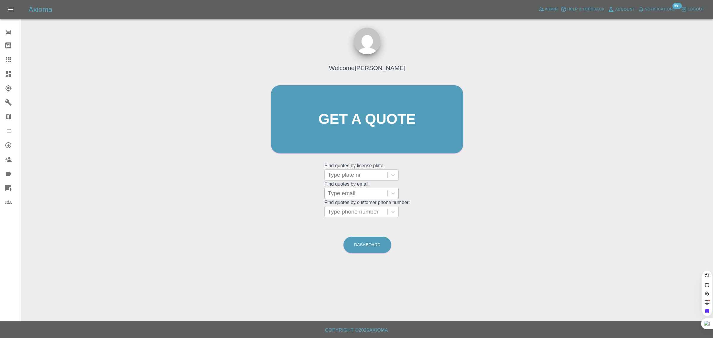
click at [346, 196] on div at bounding box center [356, 193] width 57 height 8
paste input "alexmutd1@gmail.com"
type input "alexmutd1@gmail.com"
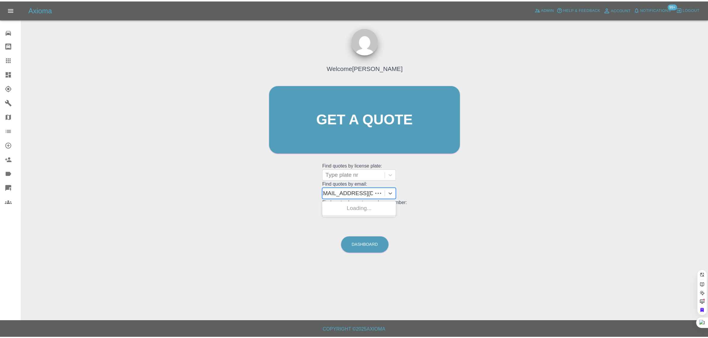
scroll to position [0, 0]
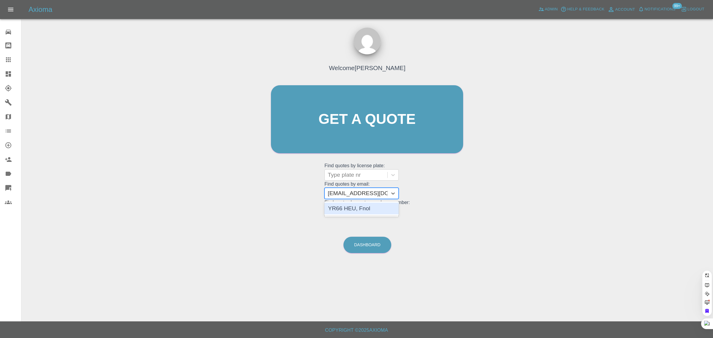
click at [350, 211] on div "YR66 HEU, Fnol" at bounding box center [362, 209] width 74 height 12
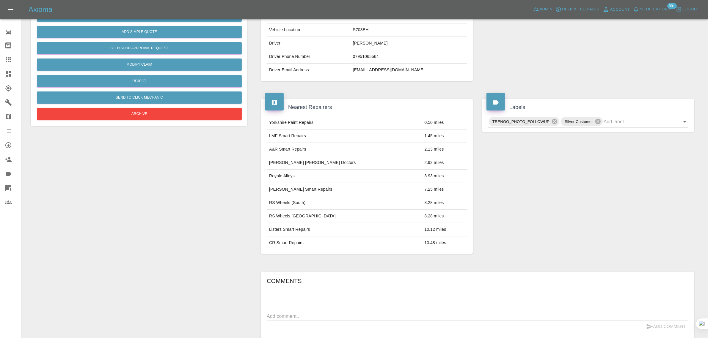
scroll to position [216, 0]
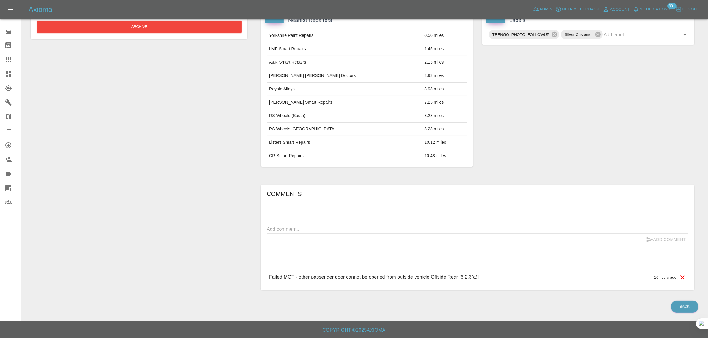
click at [351, 228] on textarea at bounding box center [477, 229] width 421 height 7
paste textarea "There’s nothing really to take a picture of, the issue is just the door doesn’t…"
type textarea "There’s nothing really to take a picture of, the issue is just the door doesn’t…"
click at [654, 237] on button "Add Comment" at bounding box center [665, 239] width 45 height 11
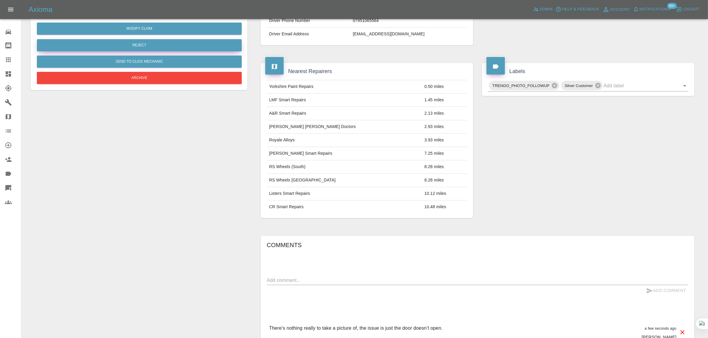
scroll to position [30, 0]
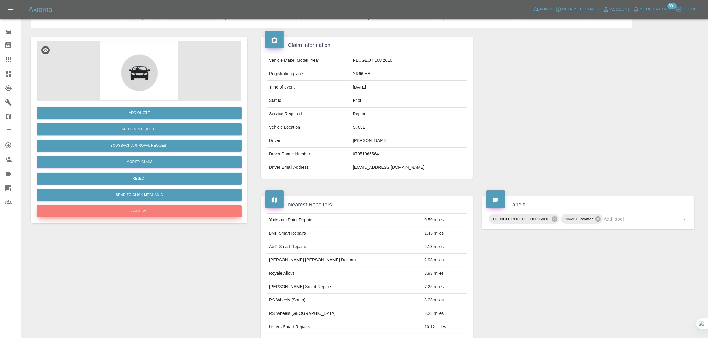
click at [137, 210] on button "Archive" at bounding box center [139, 211] width 205 height 12
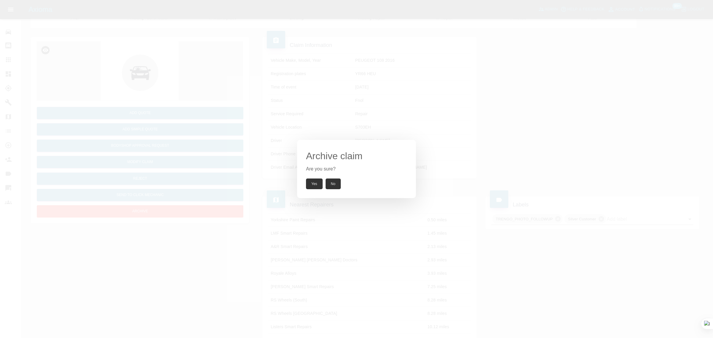
click at [314, 182] on button "Yes" at bounding box center [314, 184] width 17 height 11
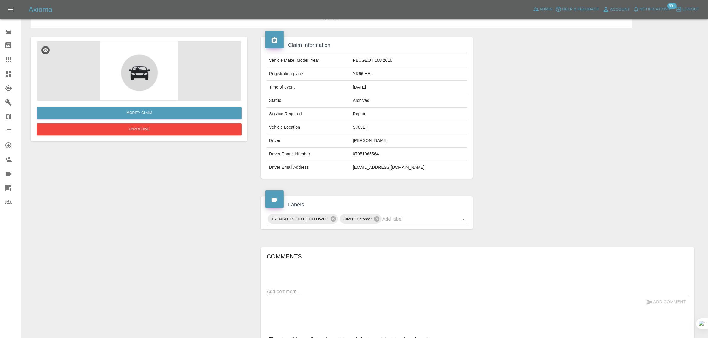
click at [5, 60] on icon at bounding box center [8, 59] width 7 height 7
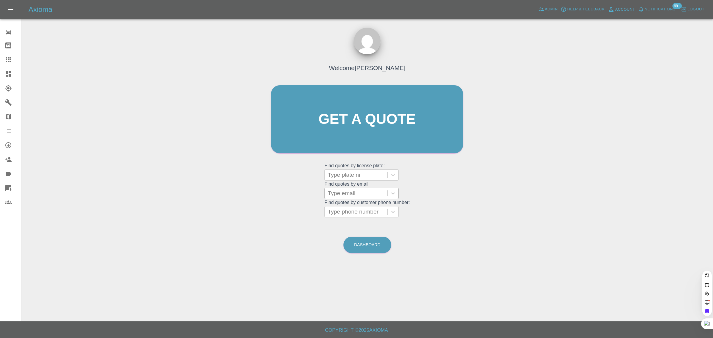
click at [349, 193] on div at bounding box center [356, 193] width 57 height 8
paste input "michwilliams@btinternet.com"
type input "michwilliams@btinternet.com"
click at [352, 207] on div "GN16TFY, Finished" at bounding box center [362, 209] width 74 height 12
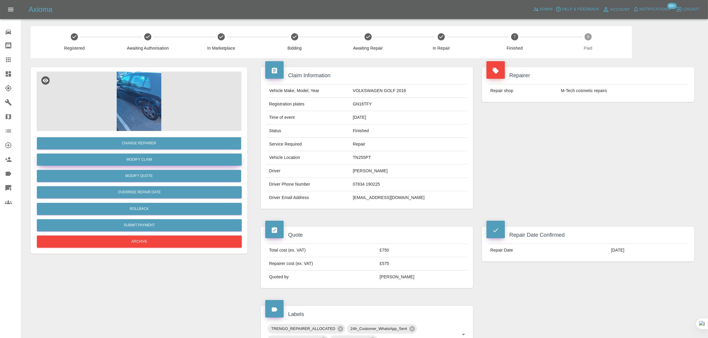
click at [135, 155] on link "Modify Claim" at bounding box center [139, 160] width 205 height 12
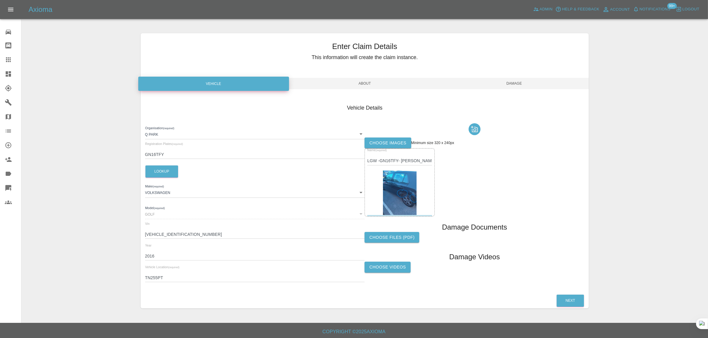
scroll to position [1, 0]
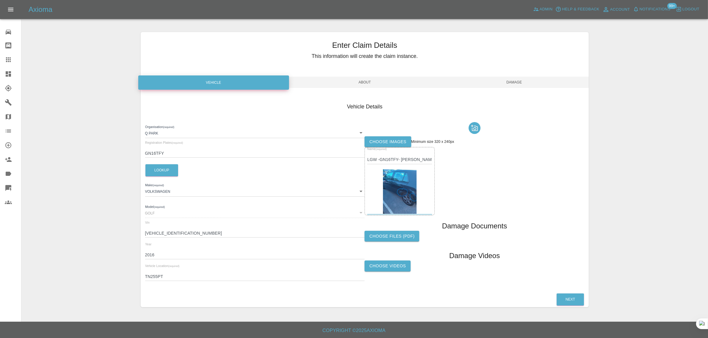
click at [9, 60] on icon at bounding box center [8, 59] width 7 height 7
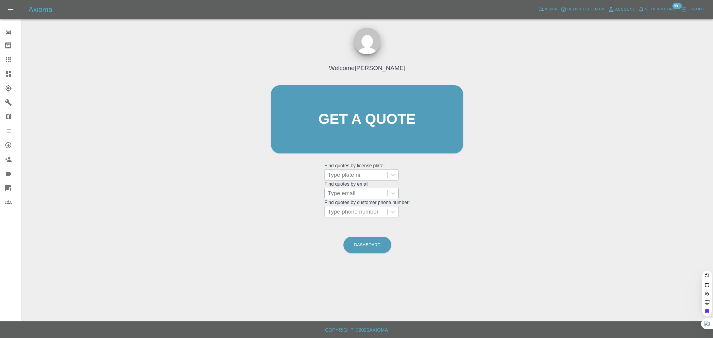
click at [352, 195] on div at bounding box center [356, 193] width 57 height 8
paste input "Ngai_Gavin@hotmail.com"
type input "Ngai_Gavin@hotmail.com"
click at [361, 214] on div "LE73 AOU, Awaiting Repair" at bounding box center [362, 212] width 74 height 19
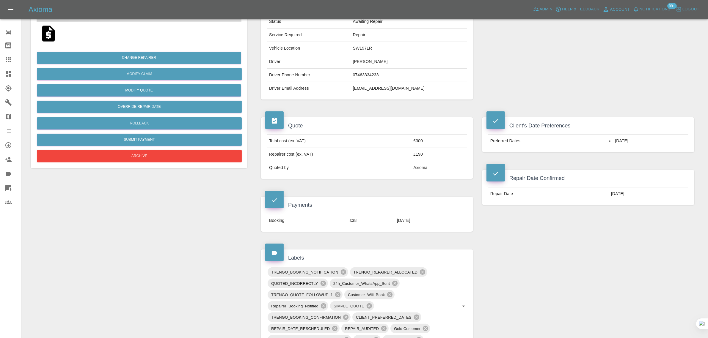
scroll to position [260, 0]
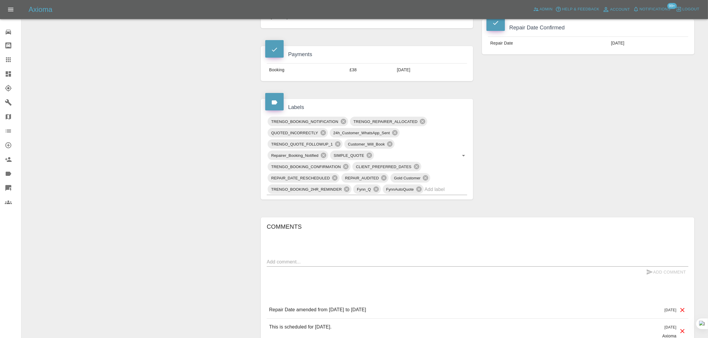
click at [354, 261] on textarea at bounding box center [477, 262] width 421 height 7
paste textarea "The repairer did not arrive as originally scheduled. He then rescheduled for ye…"
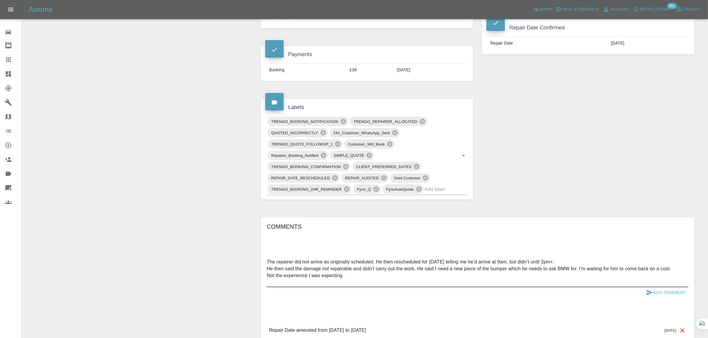
scroll to position [297, 0]
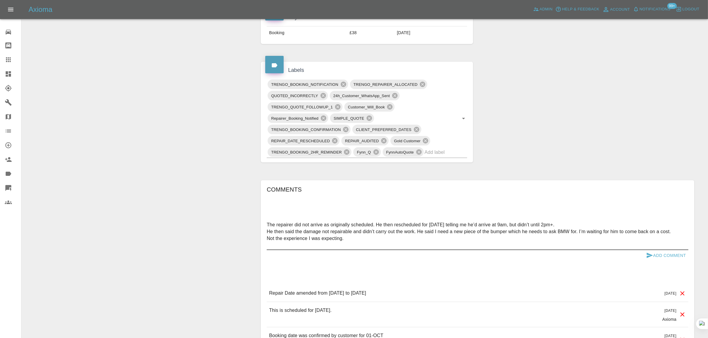
type textarea "The repairer did not arrive as originally scheduled. He then rescheduled for ye…"
click at [675, 259] on button "Add Comment" at bounding box center [665, 255] width 45 height 11
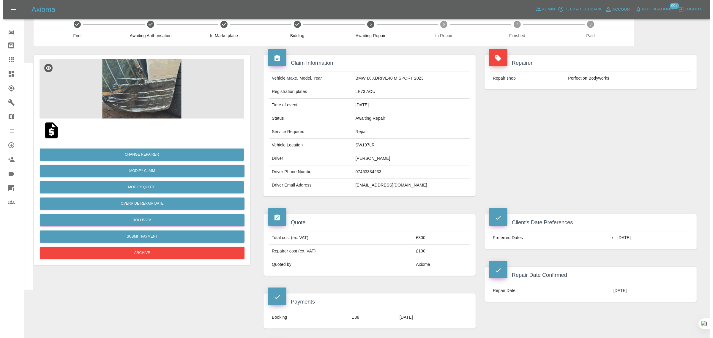
scroll to position [0, 0]
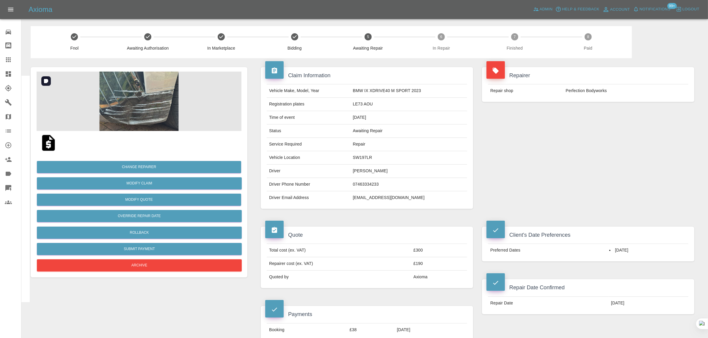
click at [116, 101] on img at bounding box center [139, 101] width 205 height 59
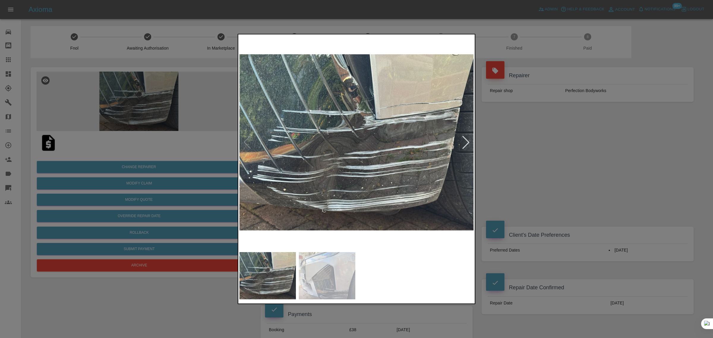
click at [555, 152] on div at bounding box center [356, 169] width 713 height 338
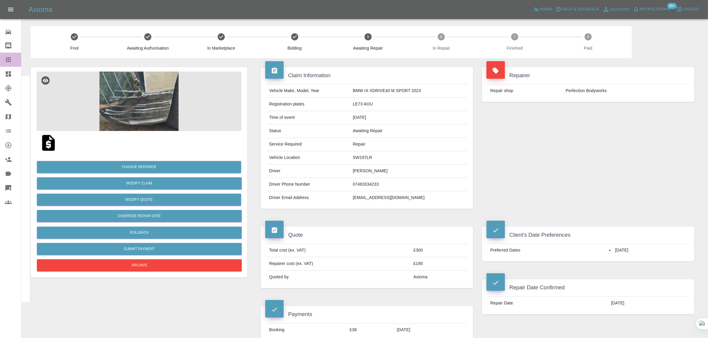
click at [11, 58] on icon at bounding box center [8, 59] width 7 height 7
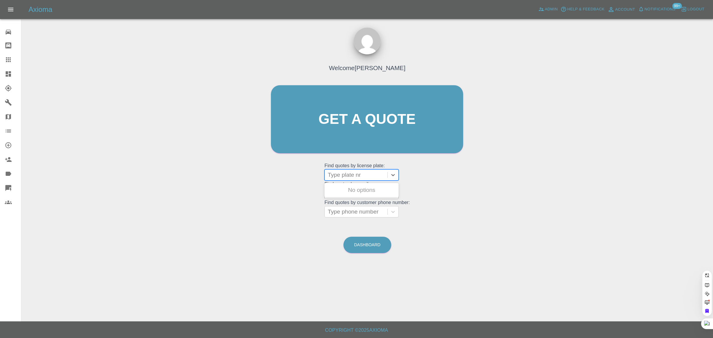
click at [338, 176] on div at bounding box center [356, 175] width 57 height 8
click at [268, 189] on div "Welcome Saleem Anwar Get a quote Get a quote Find quotes by license plate: Use …" at bounding box center [367, 130] width 205 height 179
click at [351, 193] on div at bounding box center [356, 193] width 57 height 8
paste input "carolineadesykes@gmail.com"
type input "carolineadesykes@gmail.co"
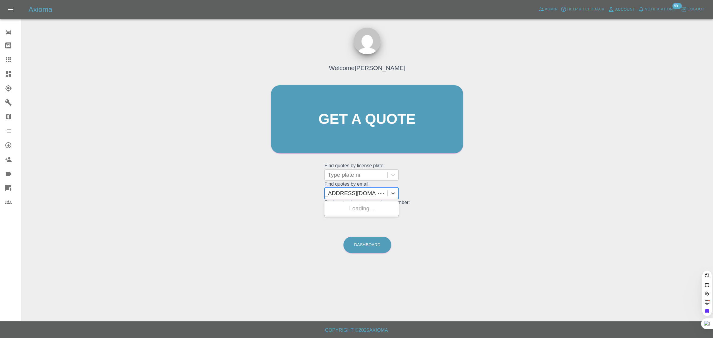
scroll to position [0, 10]
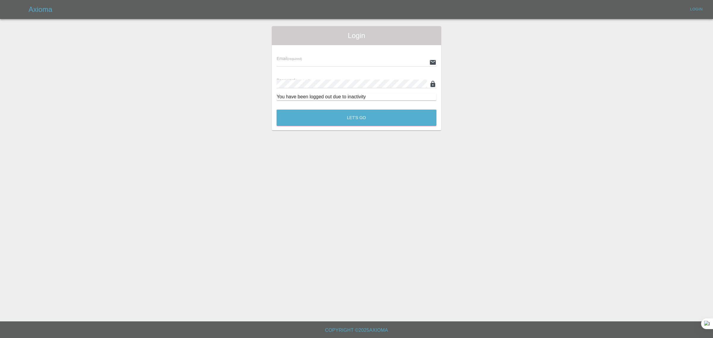
type input "bookkeeping@fifoaccounting.com"
click at [395, 125] on button "Let's Go" at bounding box center [357, 118] width 160 height 16
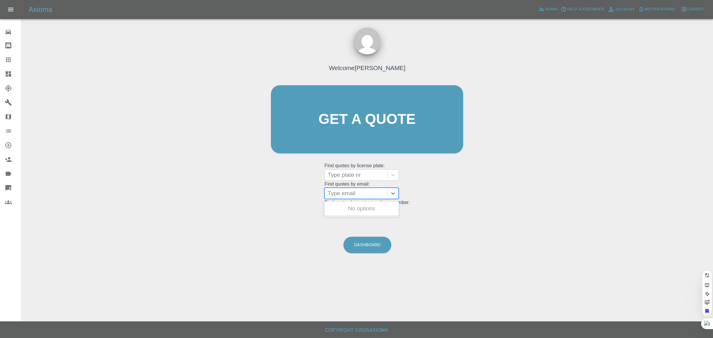
click at [363, 198] on div at bounding box center [356, 193] width 57 height 8
paste input "carolineadesykes@gmail.com"
type input "carolineadesykes@gmail.co"
click at [357, 206] on div "SF17 PLH, Awaiting Repair" at bounding box center [362, 212] width 74 height 19
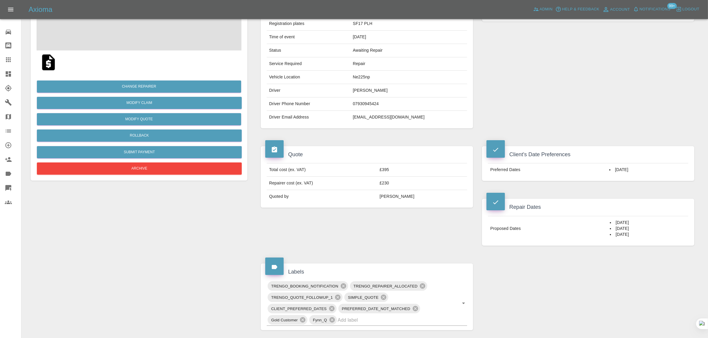
scroll to position [269, 0]
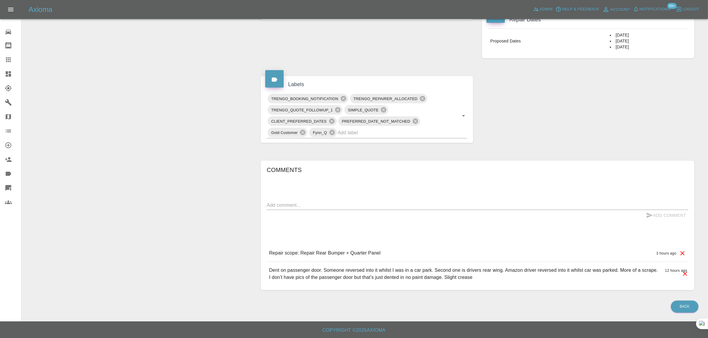
click at [378, 204] on textarea at bounding box center [477, 205] width 421 height 7
paste textarea "Hi I am just confirming that this is the two repairs that are getting done. Bot…"
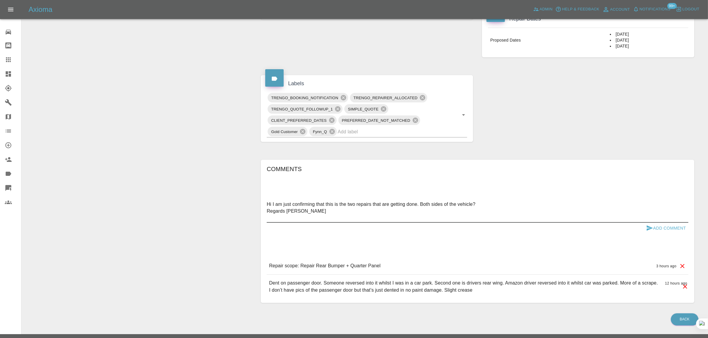
type textarea "Hi I am just confirming that this is the two repairs that are getting done. Bot…"
click at [665, 231] on button "Add Comment" at bounding box center [665, 228] width 45 height 11
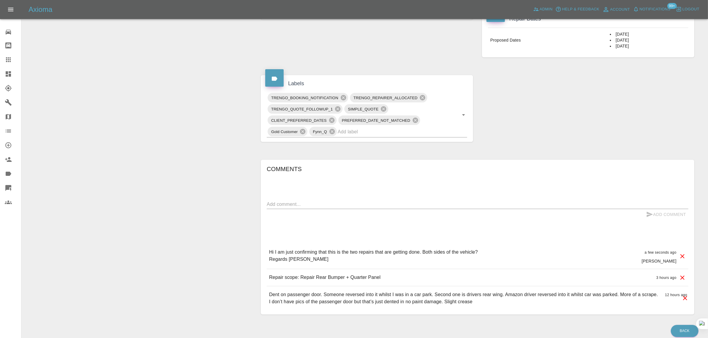
scroll to position [0, 0]
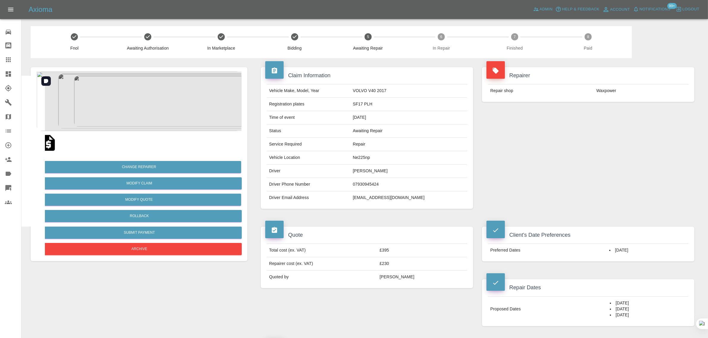
click at [147, 112] on img at bounding box center [139, 101] width 205 height 59
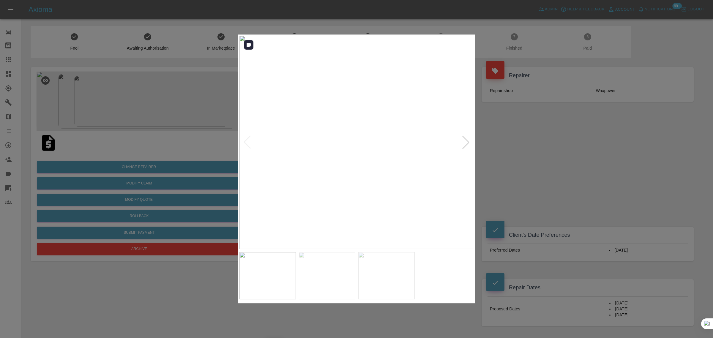
click at [462, 143] on div at bounding box center [465, 142] width 13 height 13
click at [463, 143] on div at bounding box center [465, 142] width 13 height 13
click at [463, 143] on img at bounding box center [357, 143] width 235 height 214
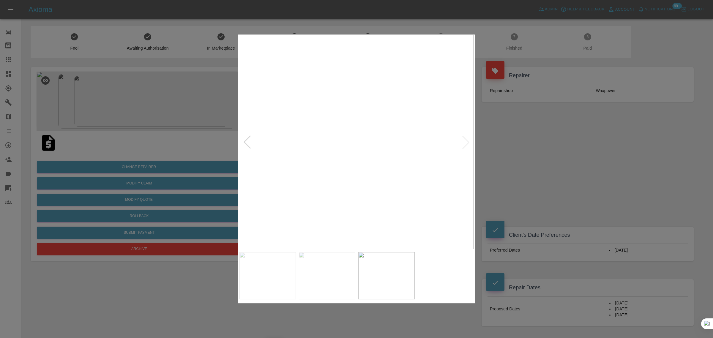
click at [535, 153] on div at bounding box center [356, 169] width 713 height 338
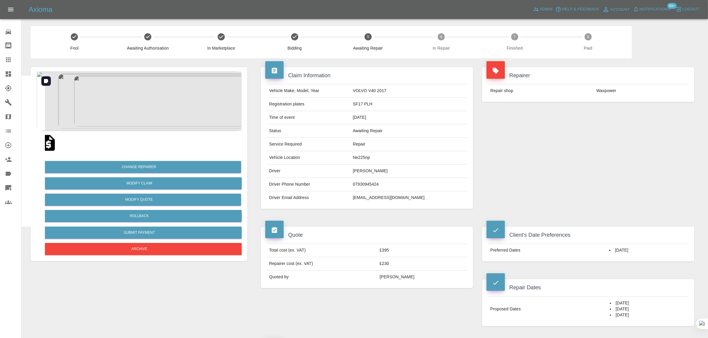
click at [146, 105] on img at bounding box center [139, 101] width 205 height 59
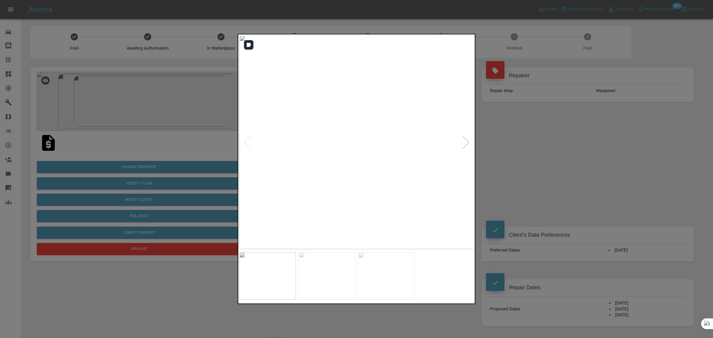
click at [465, 143] on div at bounding box center [465, 142] width 13 height 13
click at [465, 143] on img at bounding box center [357, 143] width 235 height 214
click at [515, 161] on div at bounding box center [356, 169] width 713 height 338
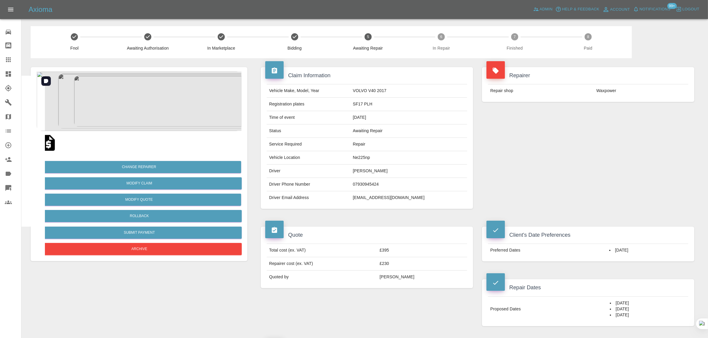
click at [157, 109] on img at bounding box center [139, 101] width 205 height 59
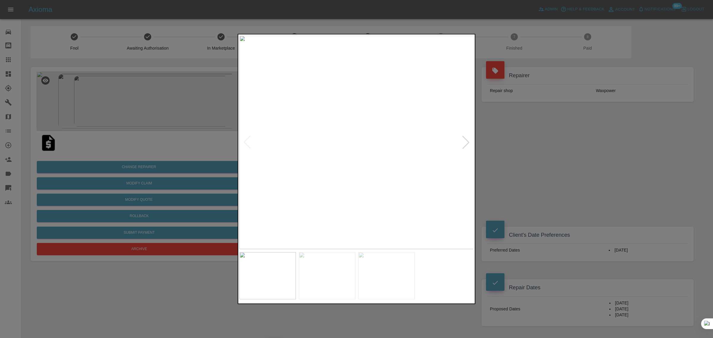
click at [555, 156] on div at bounding box center [356, 169] width 713 height 338
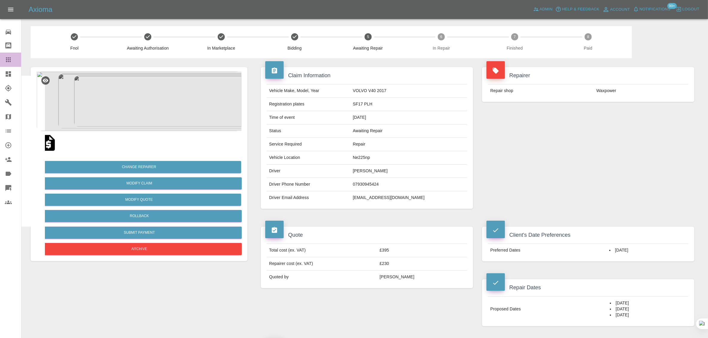
click at [14, 58] on div at bounding box center [13, 59] width 17 height 7
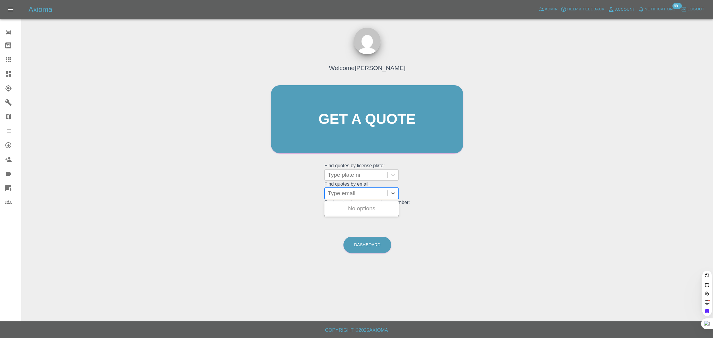
click at [334, 193] on div at bounding box center [356, 193] width 57 height 8
paste input "[EMAIL_ADDRESS][DOMAIN_NAME]"
type input "toteng73@hotmail.co.u"
click at [351, 212] on div "LP72 KTA, Finished" at bounding box center [362, 209] width 74 height 12
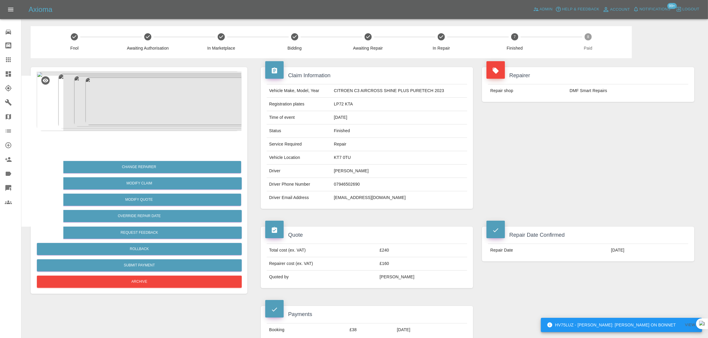
click at [5, 62] on icon at bounding box center [8, 59] width 7 height 7
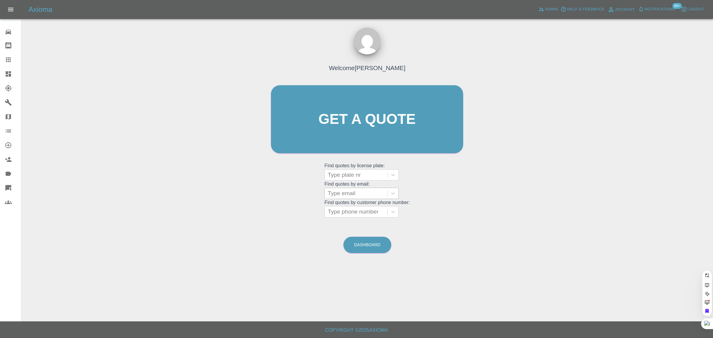
click at [342, 193] on div at bounding box center [356, 193] width 57 height 8
paste input "raybs@btinternet.com"
type input "raybs@btinternet."
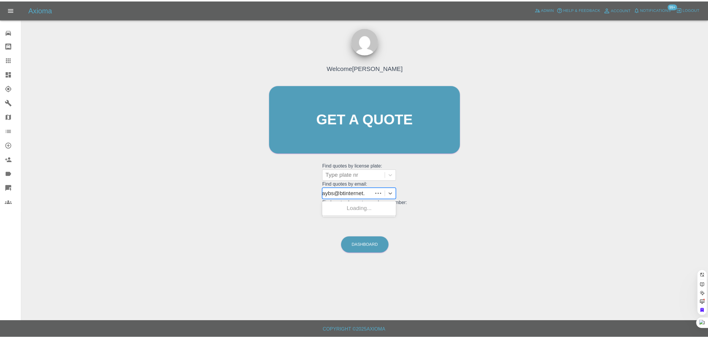
scroll to position [0, 0]
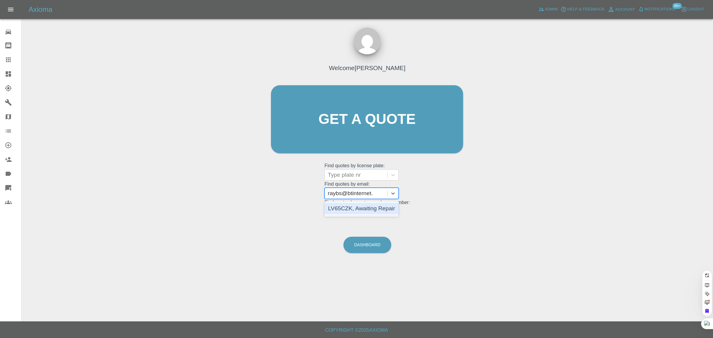
click at [350, 214] on div "LV65CZK, Awaiting Repair" at bounding box center [362, 209] width 74 height 12
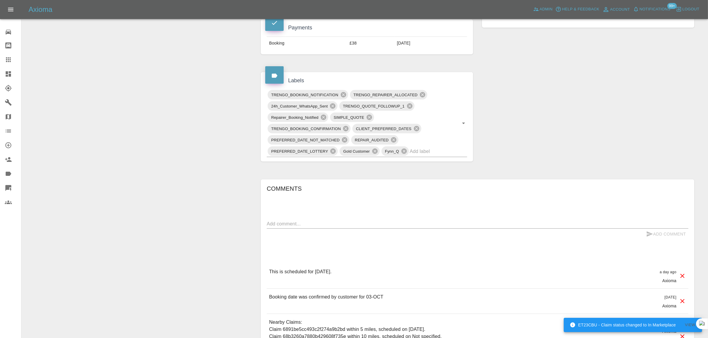
scroll to position [297, 0]
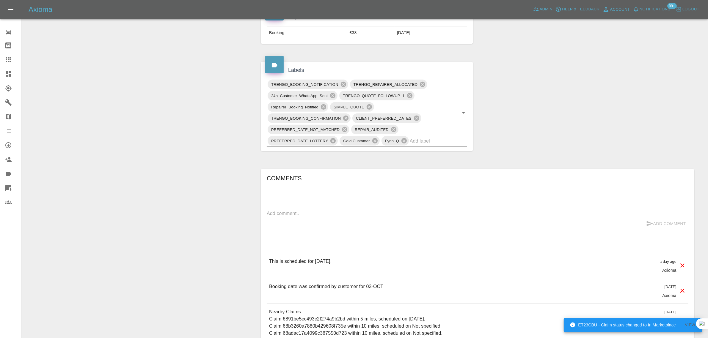
click at [323, 215] on textarea at bounding box center [477, 213] width 421 height 7
paste textarea "I was due to have a repair done today. Your guy has called it off. And said he …"
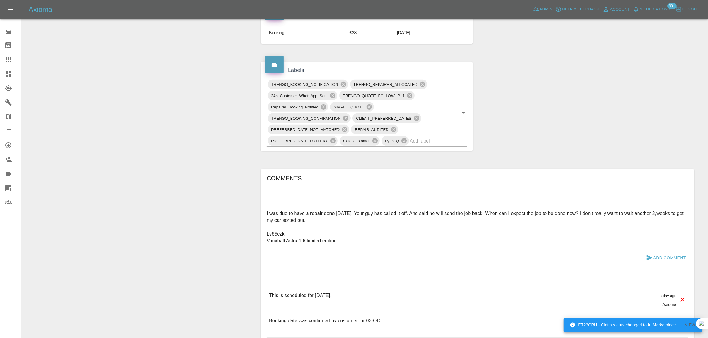
type textarea "I was due to have a repair done today. Your guy has called it off. And said he …"
click at [663, 258] on button "Add Comment" at bounding box center [665, 258] width 45 height 11
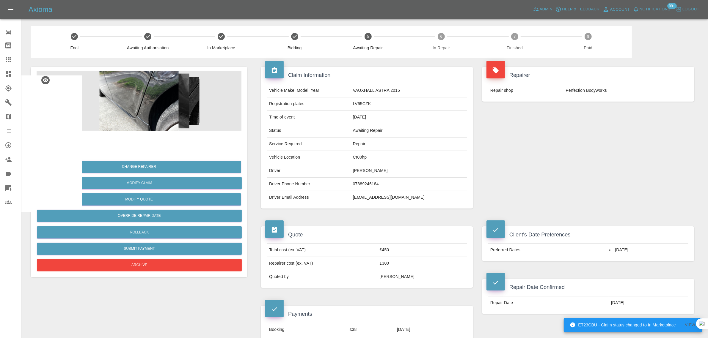
scroll to position [0, 0]
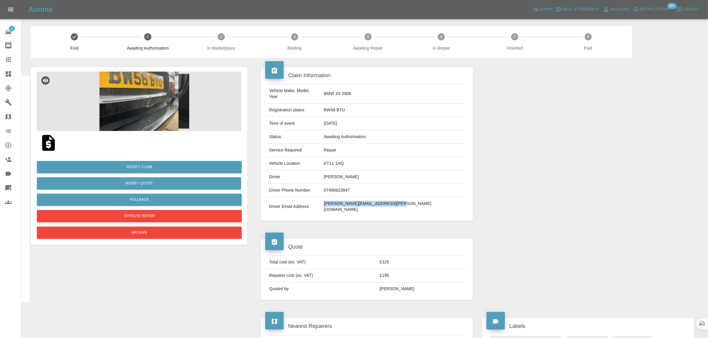
drag, startPoint x: 356, startPoint y: 199, endPoint x: 437, endPoint y: 195, distance: 81.8
click at [437, 197] on td "matthew.williamson@hotmail.co.uk" at bounding box center [394, 206] width 146 height 19
copy td "matthew.williamson@hotmail.co.uk"
drag, startPoint x: 355, startPoint y: 106, endPoint x: 396, endPoint y: 103, distance: 40.8
click at [396, 104] on td "BW56 BTU" at bounding box center [394, 110] width 146 height 13
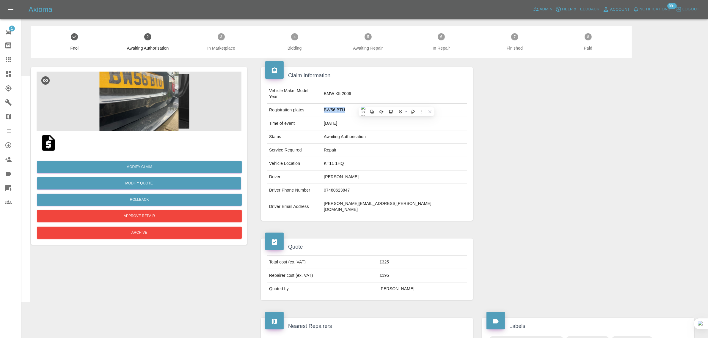
copy td "BW56 BTU"
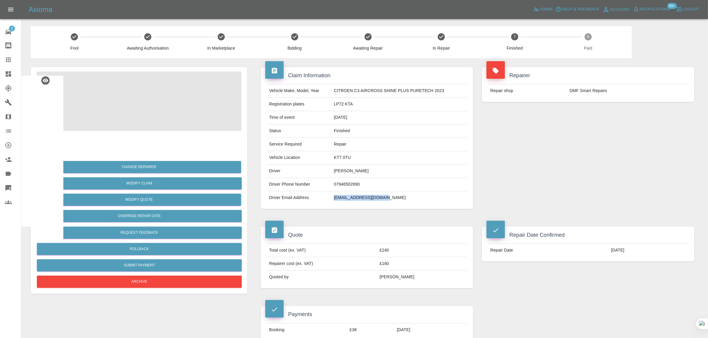
drag, startPoint x: 333, startPoint y: 199, endPoint x: 387, endPoint y: 200, distance: 53.8
click at [387, 200] on td "[EMAIL_ADDRESS][DOMAIN_NAME]" at bounding box center [399, 197] width 136 height 13
